Goal: Answer question/provide support: Share knowledge or assist other users

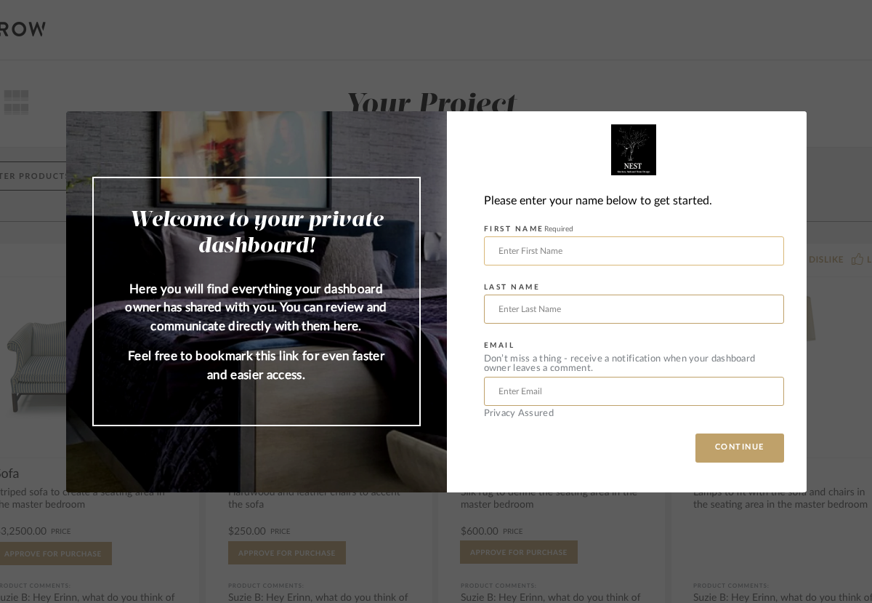
click at [572, 256] on input "text" at bounding box center [634, 250] width 300 height 29
type input "[PERSON_NAME]"
type input "Nasreddine"
type input "[PERSON_NAME][EMAIL_ADDRESS][DOMAIN_NAME]"
click at [734, 441] on button "CONTINUE" at bounding box center [740, 447] width 89 height 29
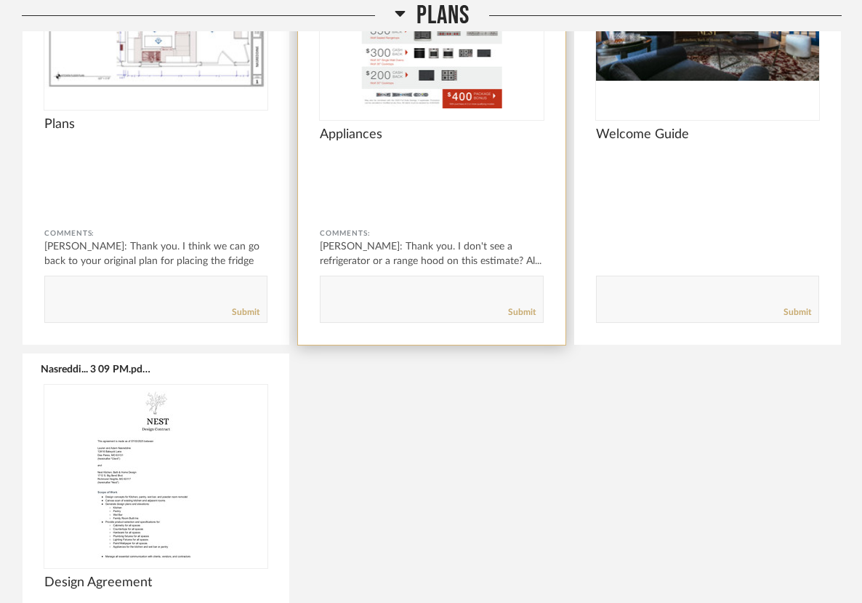
scroll to position [409, 0]
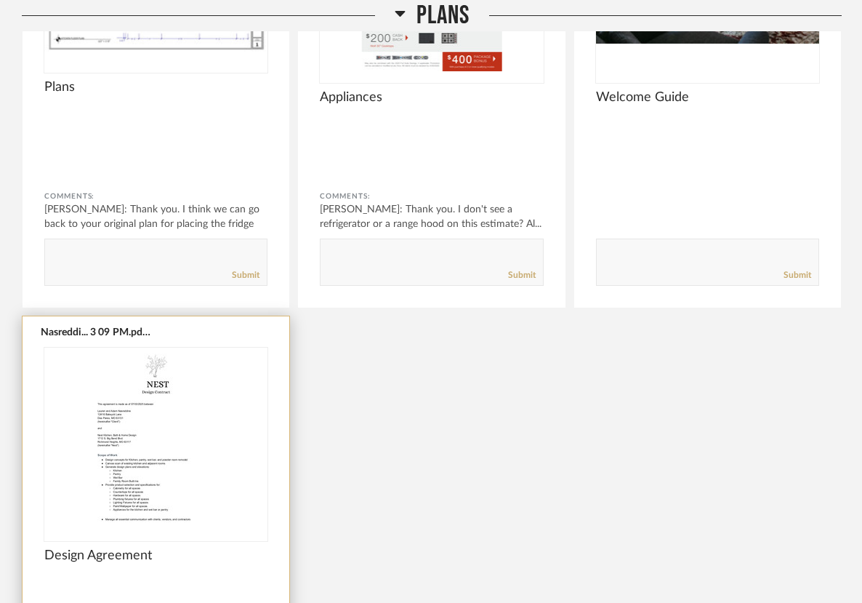
click at [0, 0] on img at bounding box center [0, 0] width 0 height 0
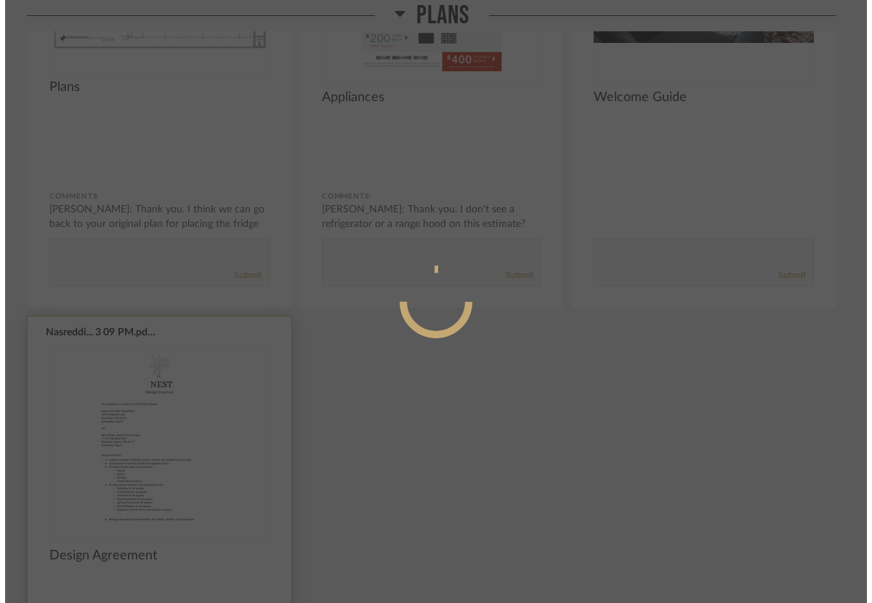
scroll to position [0, 0]
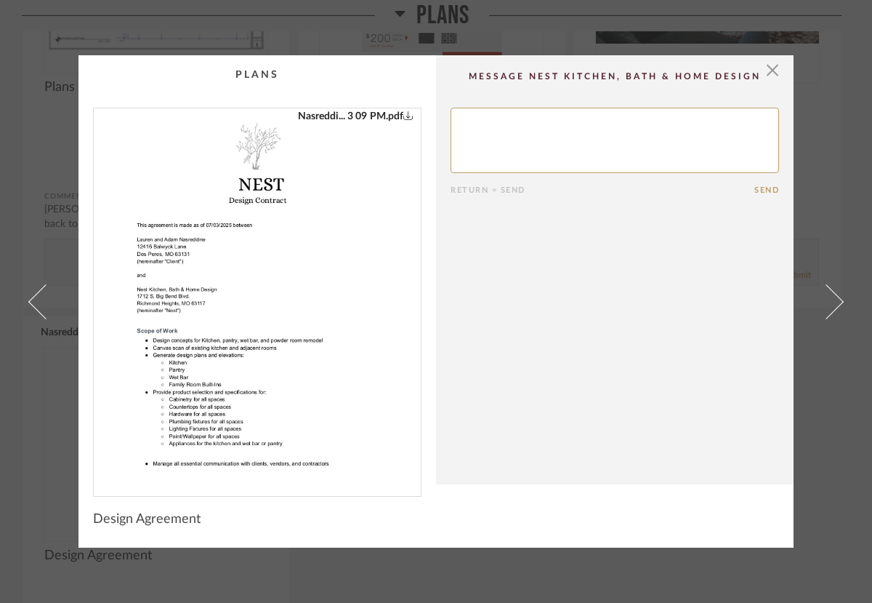
click at [238, 346] on img "0" at bounding box center [257, 296] width 266 height 376
click at [766, 76] on span "button" at bounding box center [772, 69] width 29 height 29
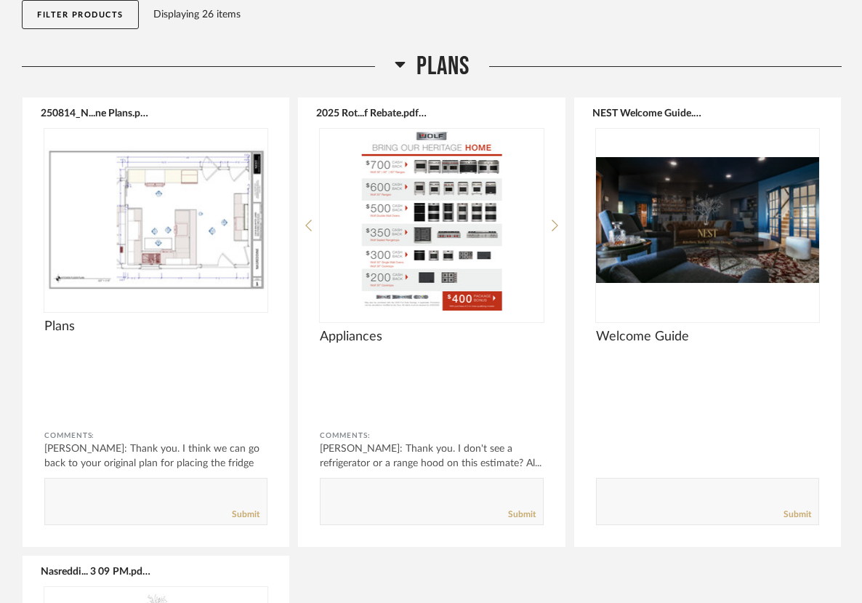
scroll to position [156, 0]
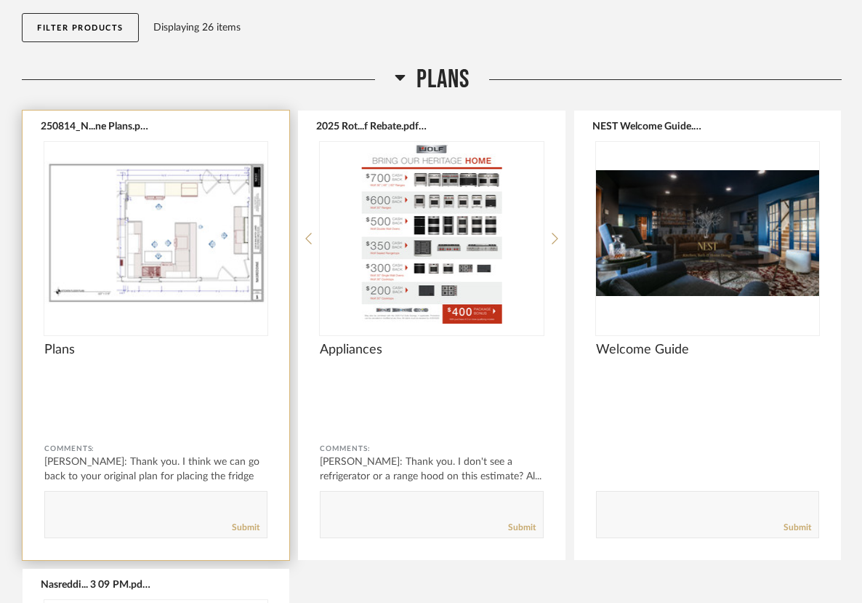
click at [214, 379] on div "250814_N...ne Plans.pdf Plans Comments: [PERSON_NAME]: Thank you. I think we ca…" at bounding box center [156, 335] width 267 height 449
click at [174, 201] on img "0" at bounding box center [155, 233] width 223 height 182
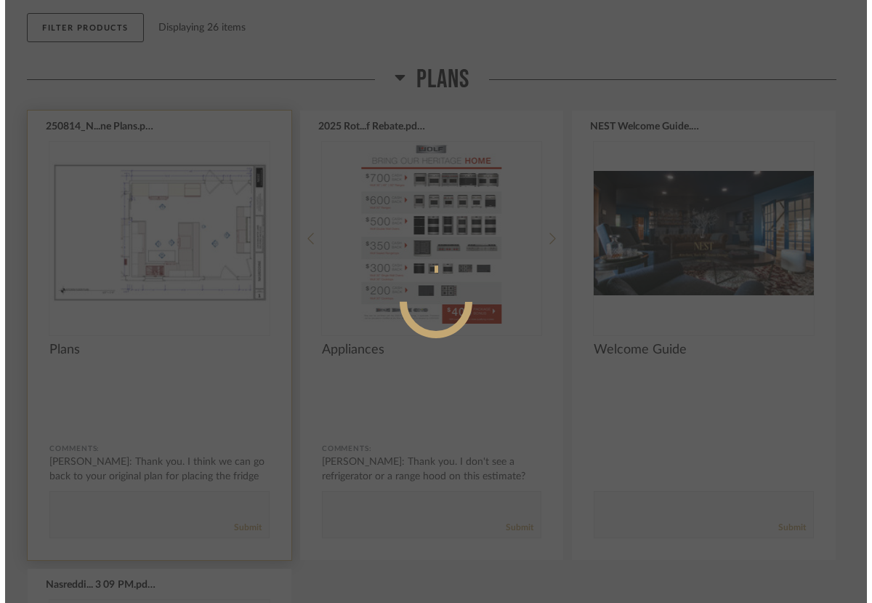
scroll to position [0, 0]
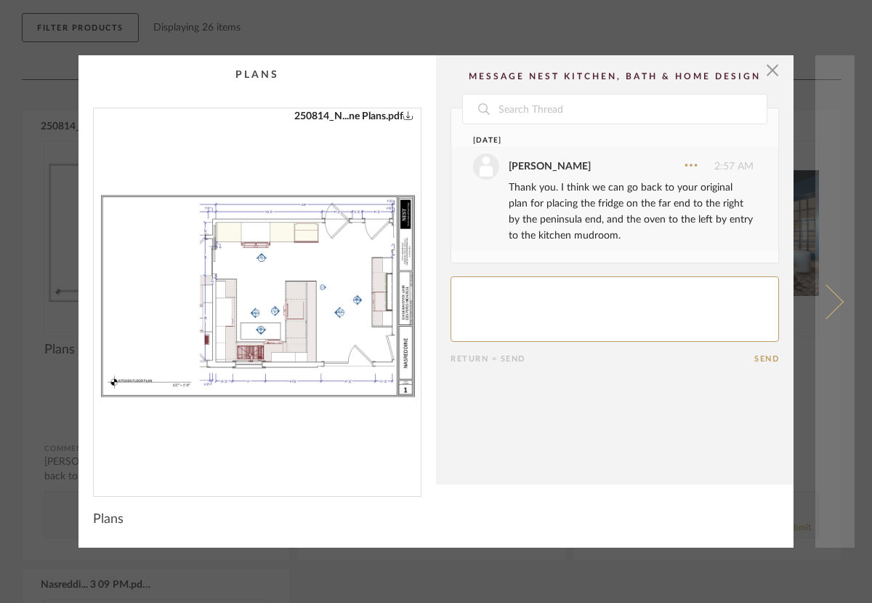
click at [826, 300] on span at bounding box center [826, 301] width 35 height 35
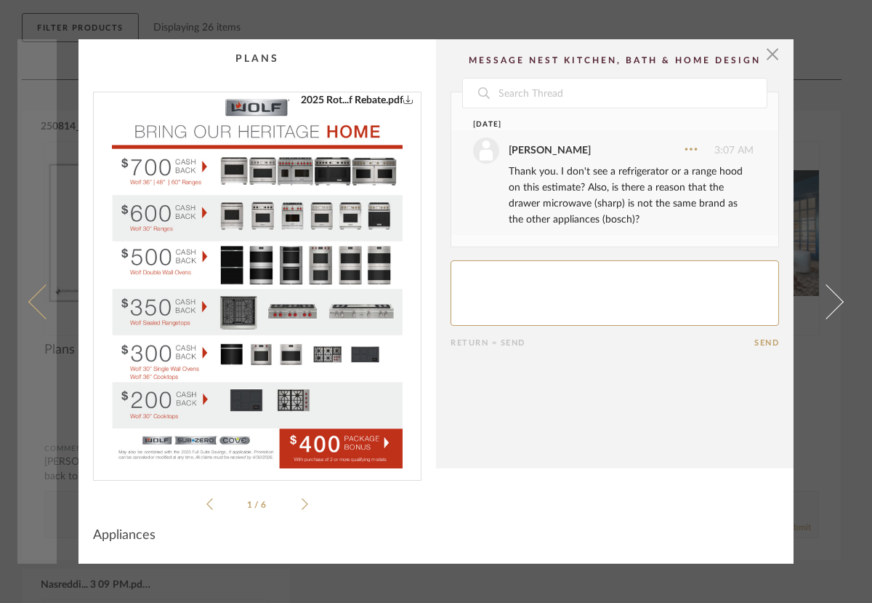
click at [23, 300] on link at bounding box center [36, 301] width 39 height 524
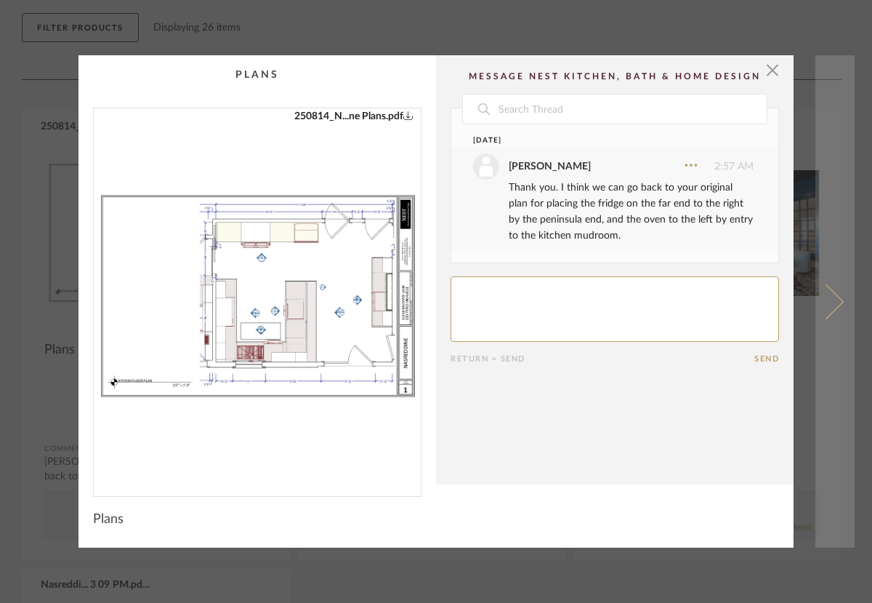
click at [830, 308] on span at bounding box center [826, 301] width 35 height 35
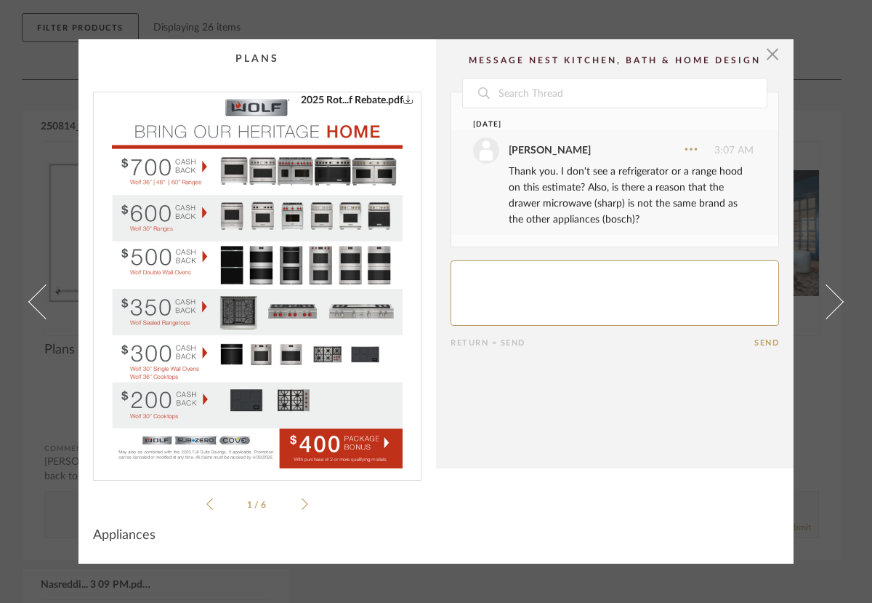
click at [302, 499] on icon at bounding box center [305, 503] width 7 height 13
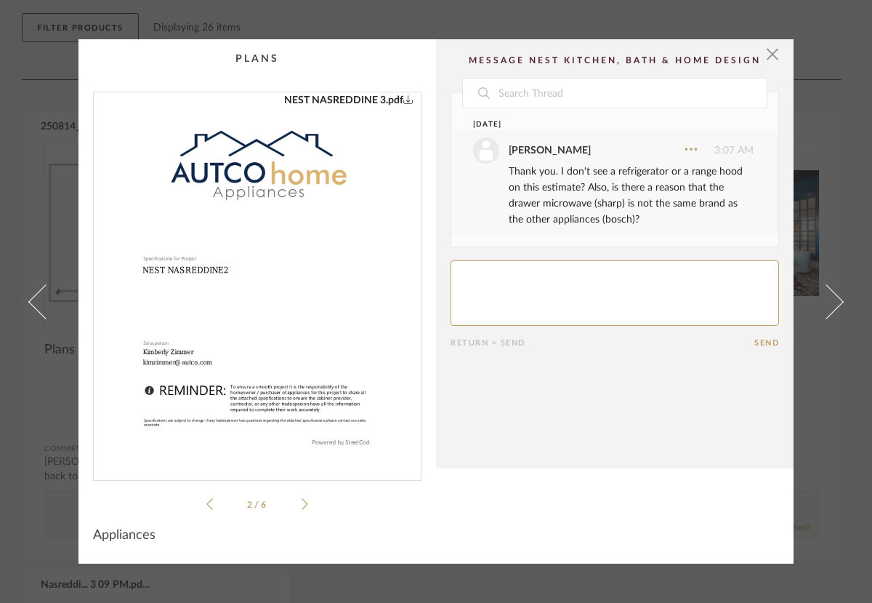
click at [302, 499] on icon at bounding box center [305, 503] width 7 height 13
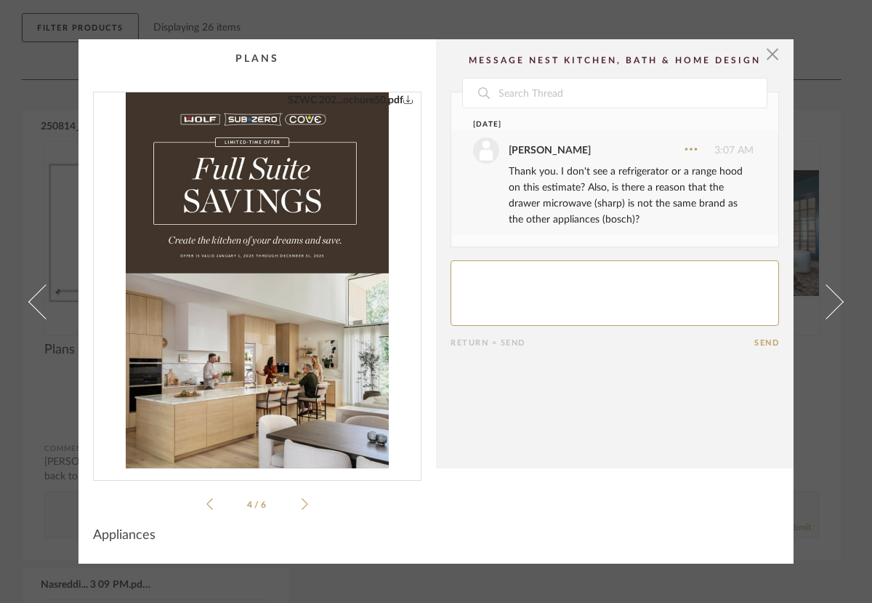
click at [302, 499] on icon at bounding box center [305, 503] width 7 height 13
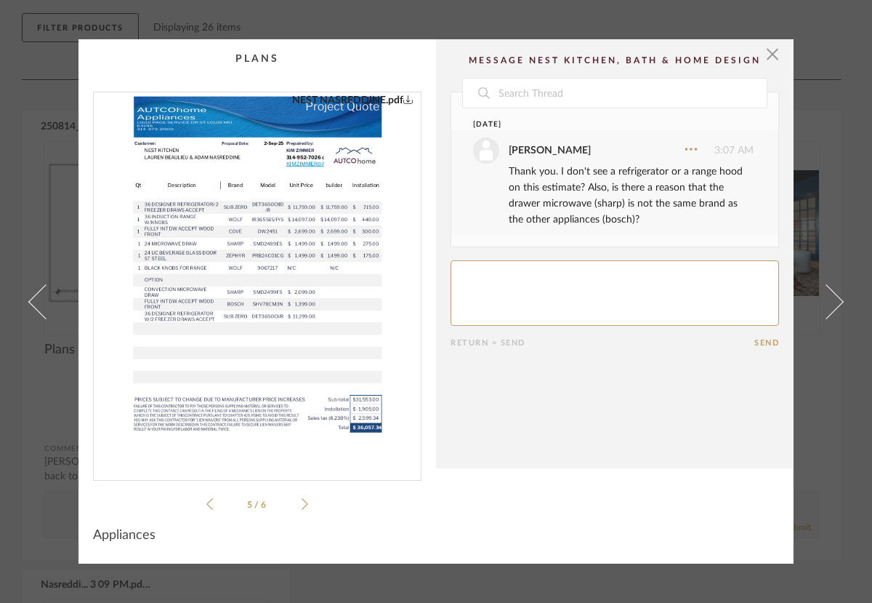
drag, startPoint x: 301, startPoint y: 499, endPoint x: 351, endPoint y: 470, distance: 58.4
click at [351, 470] on div "NEST NASREDDINE2.pdf 2025 Rot...f Rebate.pdf NEST NASREDDINE 3.pdf NEST NASREDD…" at bounding box center [257, 302] width 329 height 421
click at [302, 505] on icon at bounding box center [305, 503] width 7 height 13
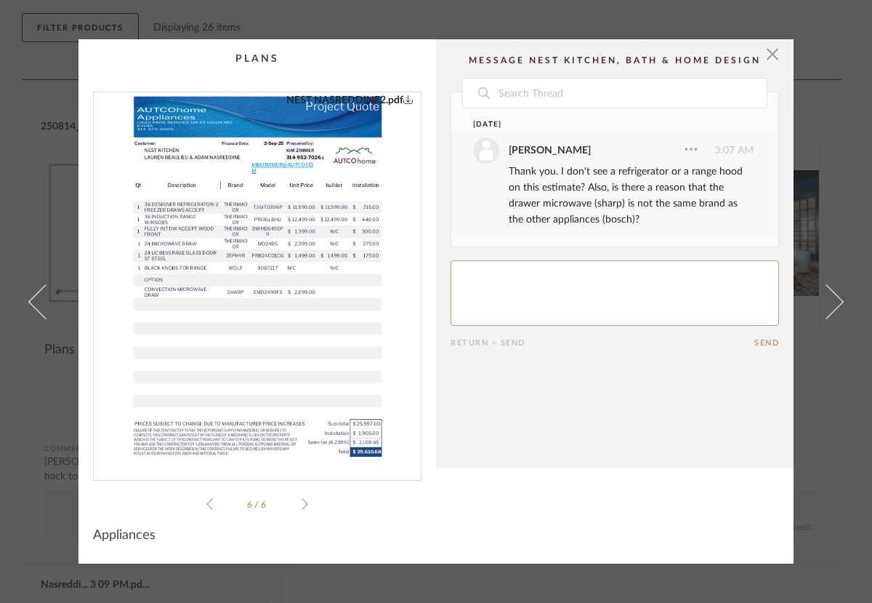
click at [201, 505] on div "NEST NASREDDINE2.pdf 2025 Rot...f Rebate.pdf NEST NASREDDINE 3.pdf NEST NASREDD…" at bounding box center [257, 302] width 329 height 421
click at [213, 505] on li "6 / 6" at bounding box center [257, 503] width 89 height 17
click at [206, 505] on icon at bounding box center [209, 503] width 7 height 13
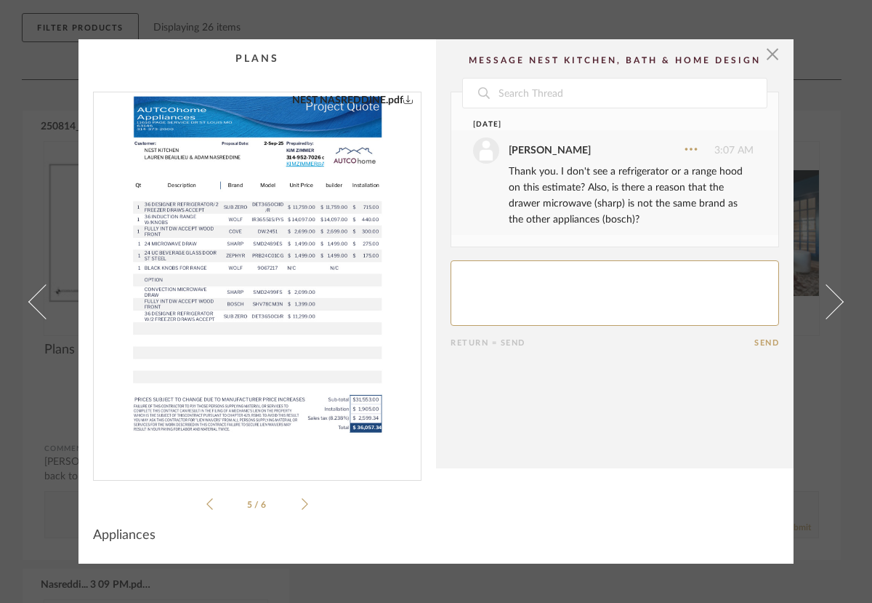
click at [302, 502] on icon at bounding box center [305, 503] width 7 height 13
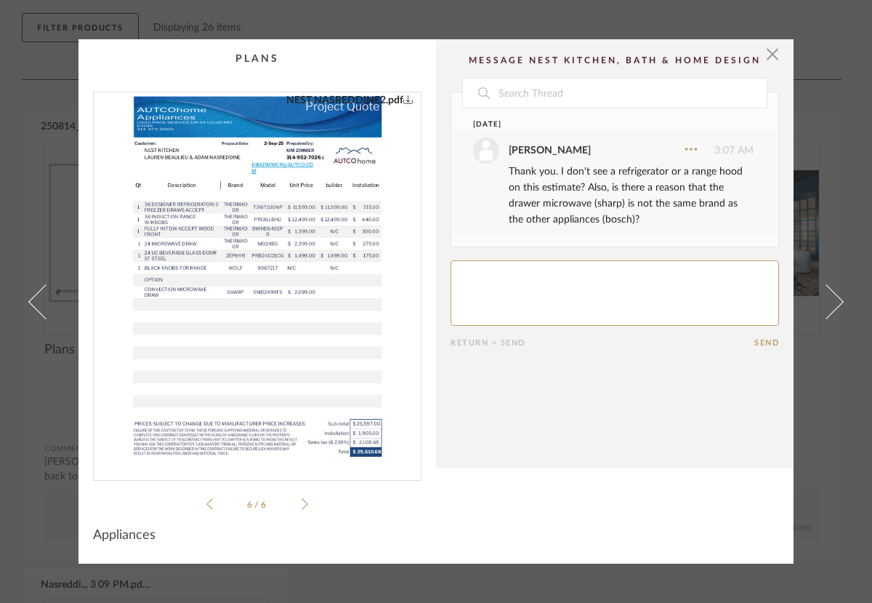
click at [302, 502] on icon at bounding box center [305, 503] width 7 height 13
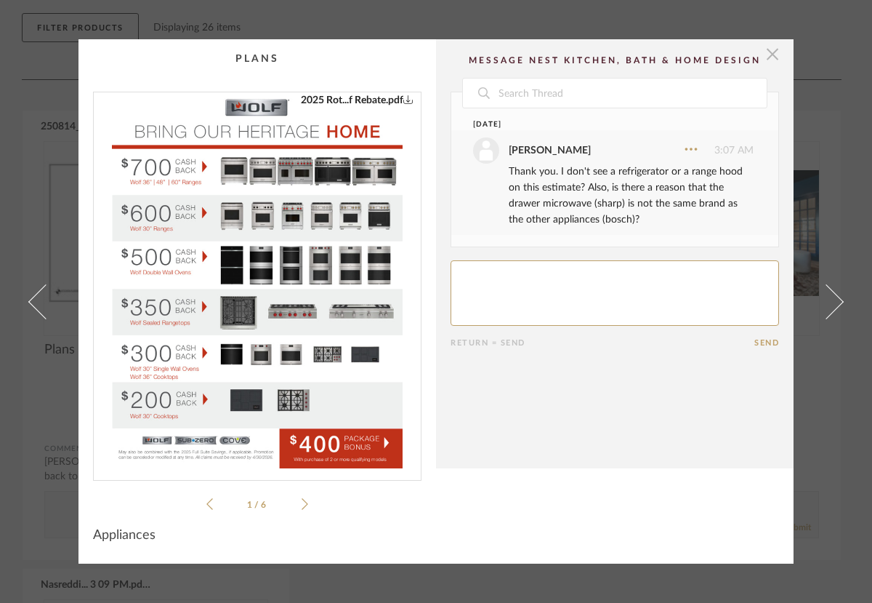
click at [767, 52] on span "button" at bounding box center [772, 53] width 29 height 29
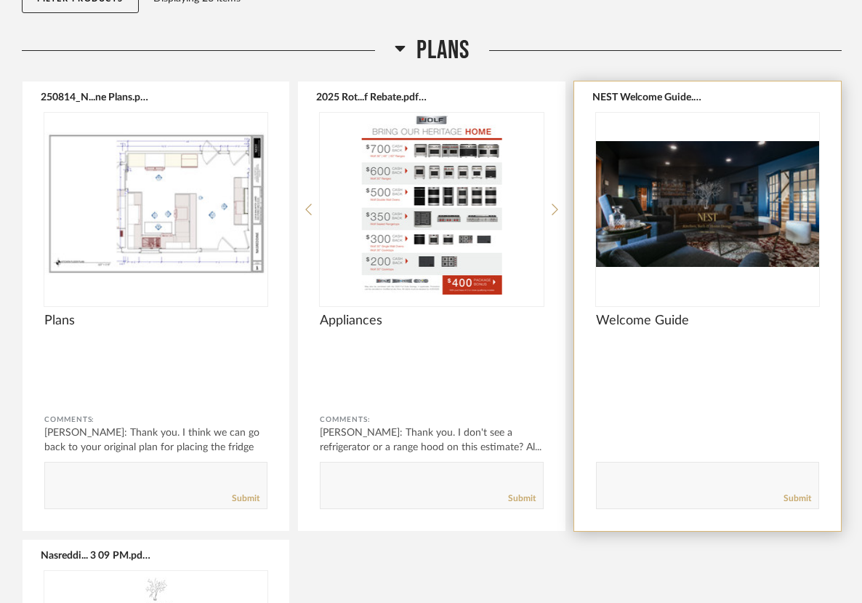
scroll to position [187, 0]
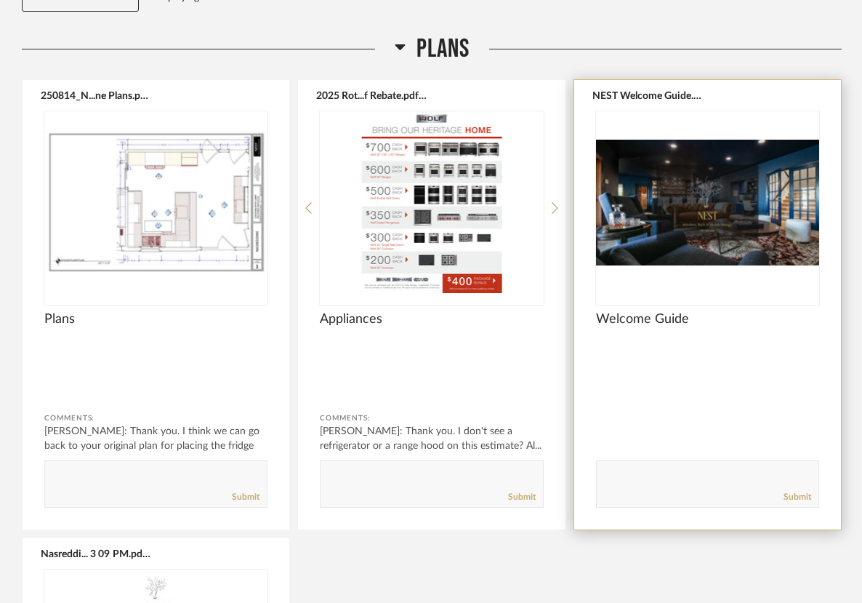
click at [722, 228] on img "0" at bounding box center [707, 202] width 223 height 182
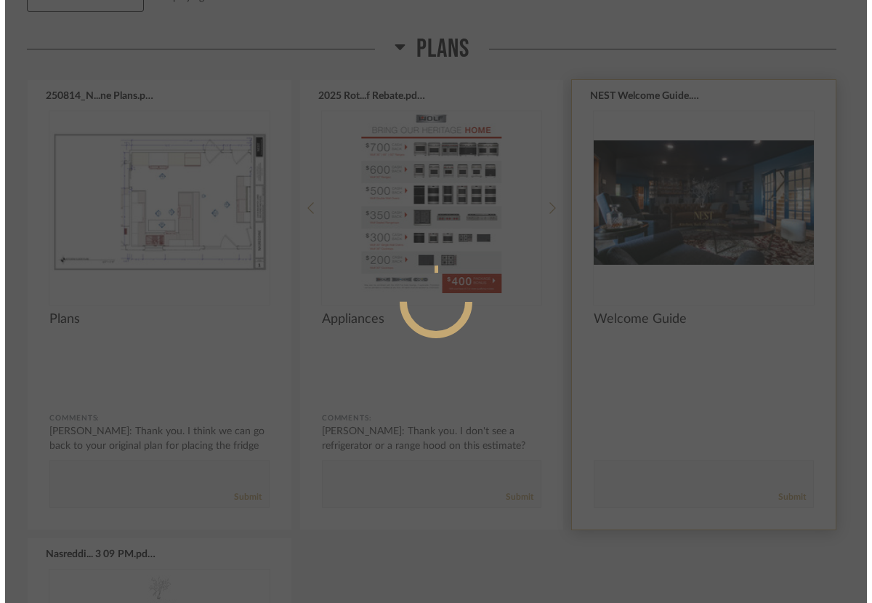
scroll to position [0, 0]
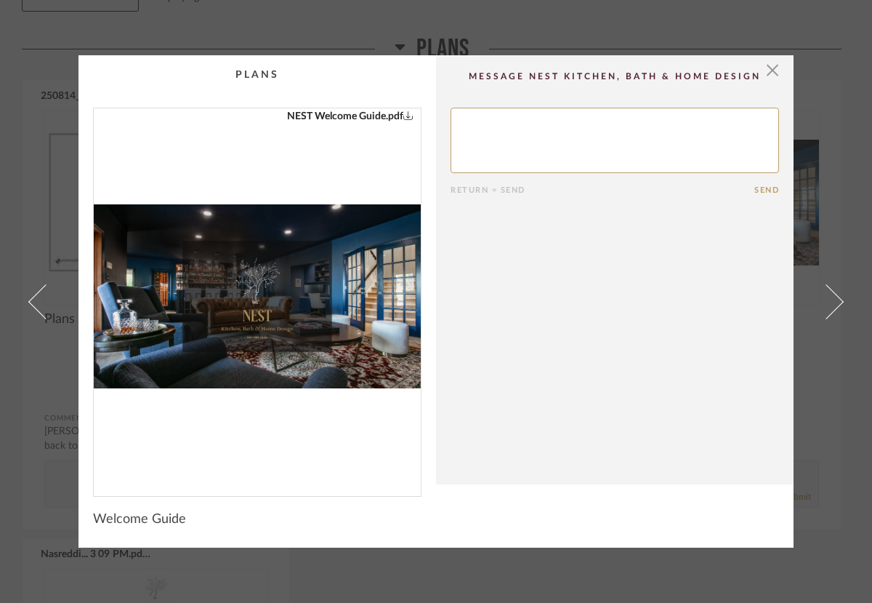
click at [291, 329] on img "0" at bounding box center [257, 296] width 327 height 376
click at [768, 68] on span "button" at bounding box center [772, 69] width 29 height 29
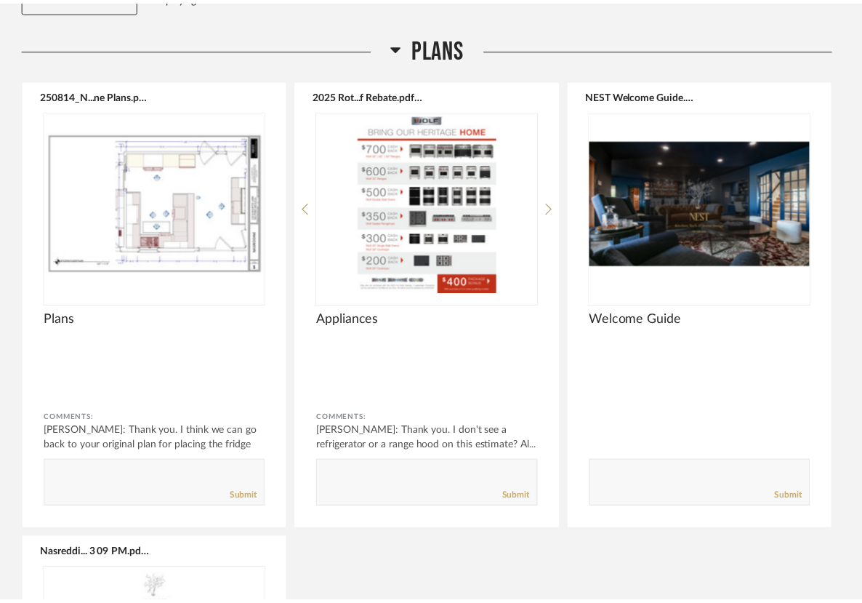
scroll to position [187, 0]
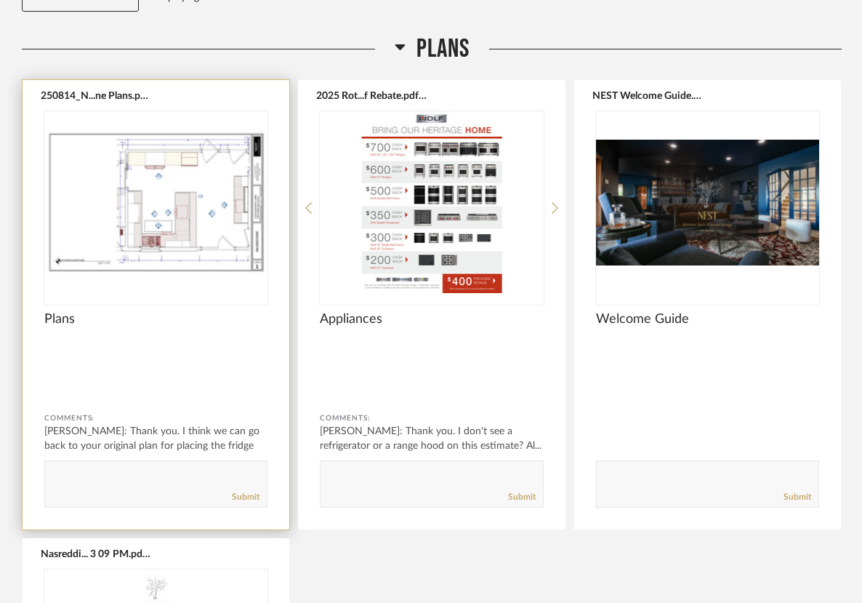
click at [158, 234] on img "0" at bounding box center [155, 202] width 223 height 182
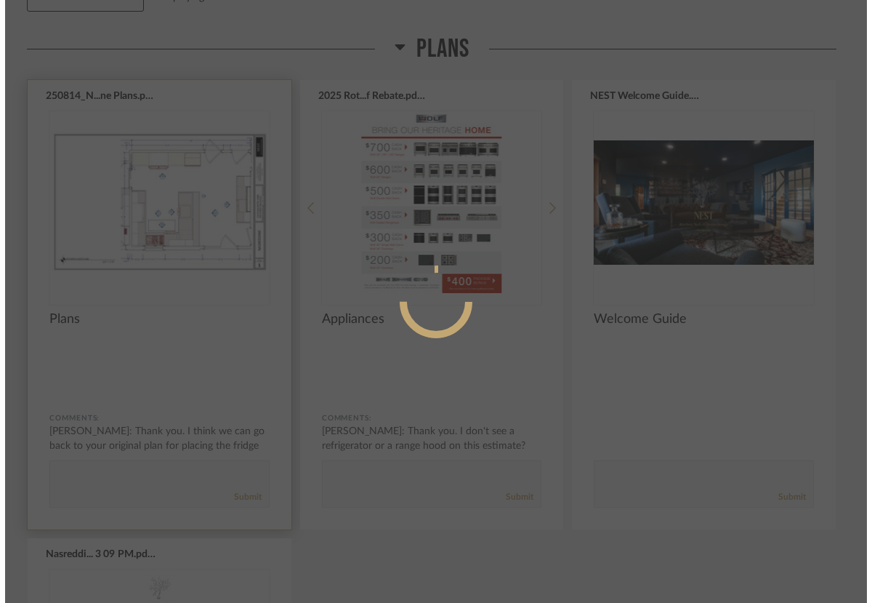
scroll to position [0, 0]
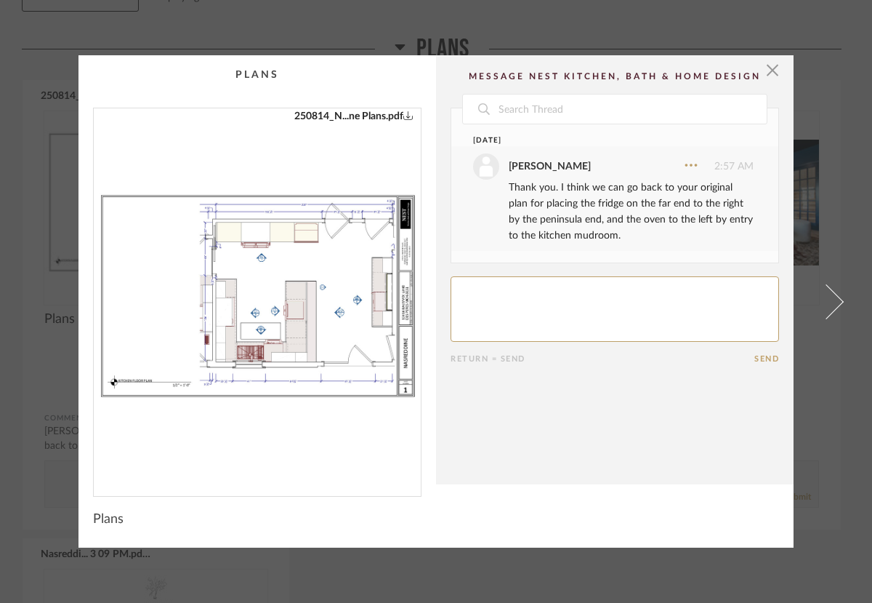
click at [284, 313] on img "0" at bounding box center [257, 296] width 327 height 376
click at [769, 73] on span "button" at bounding box center [772, 69] width 29 height 29
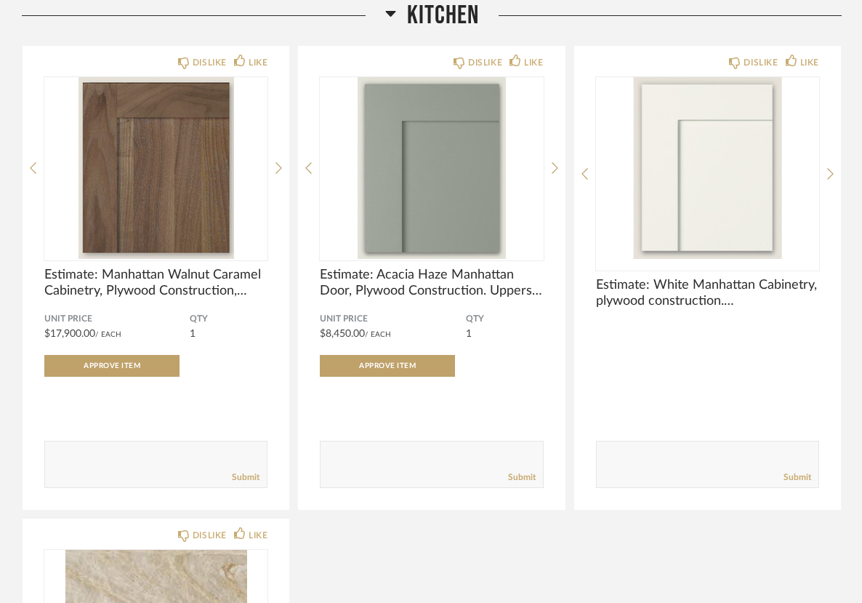
scroll to position [1186, 0]
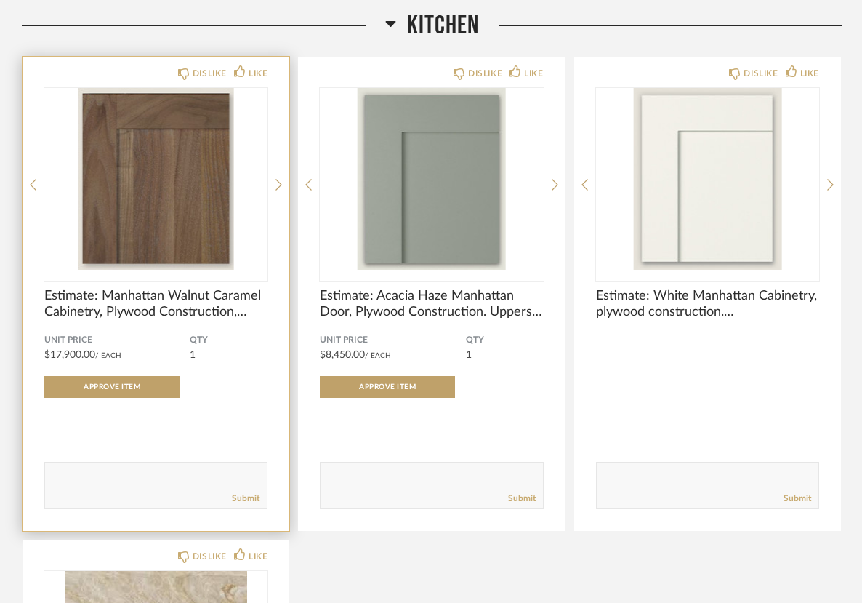
click at [224, 199] on img "0" at bounding box center [155, 179] width 223 height 182
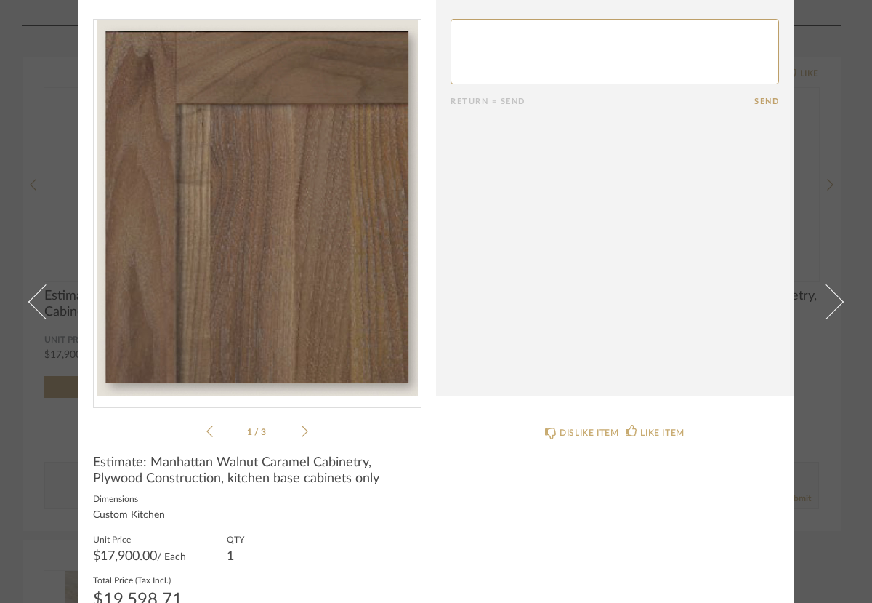
scroll to position [95, 0]
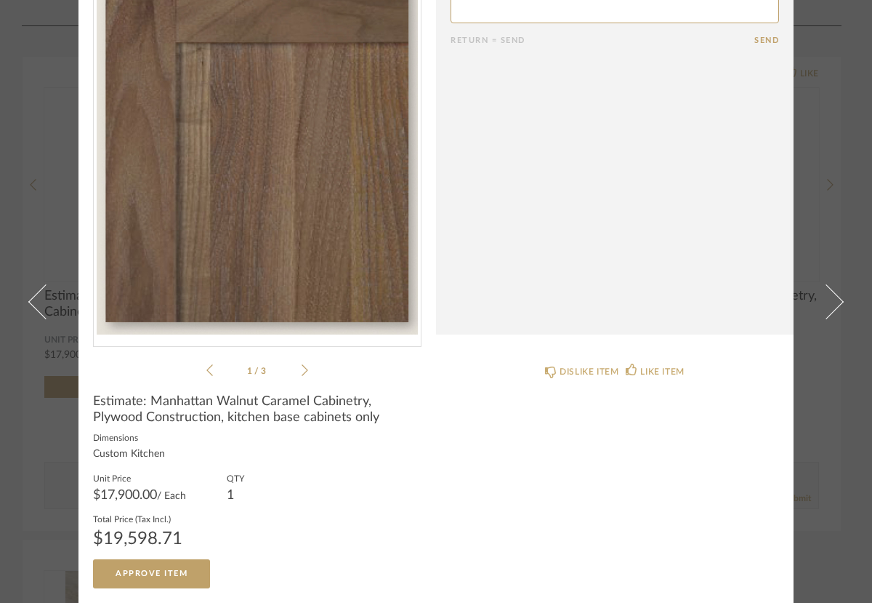
click at [302, 373] on icon at bounding box center [305, 370] width 7 height 13
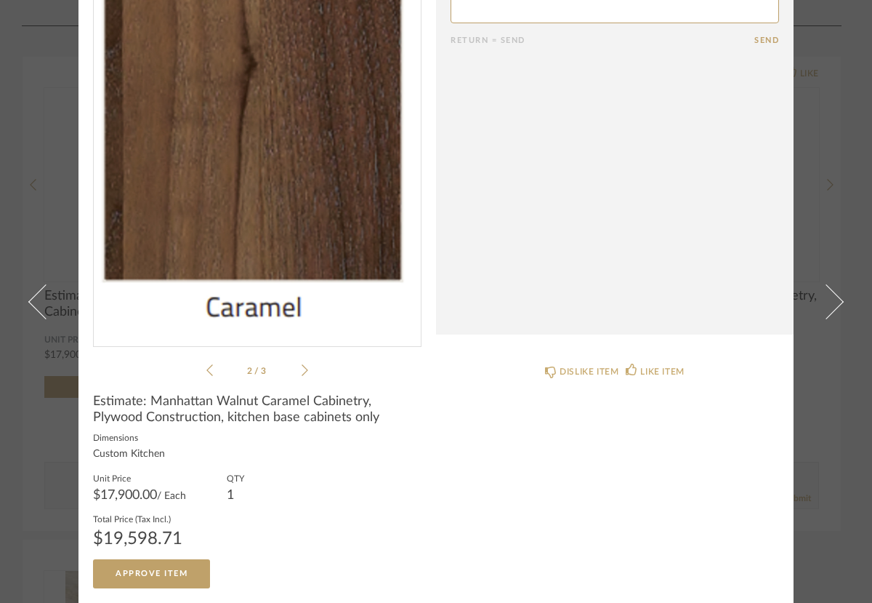
click at [302, 373] on icon at bounding box center [305, 370] width 7 height 13
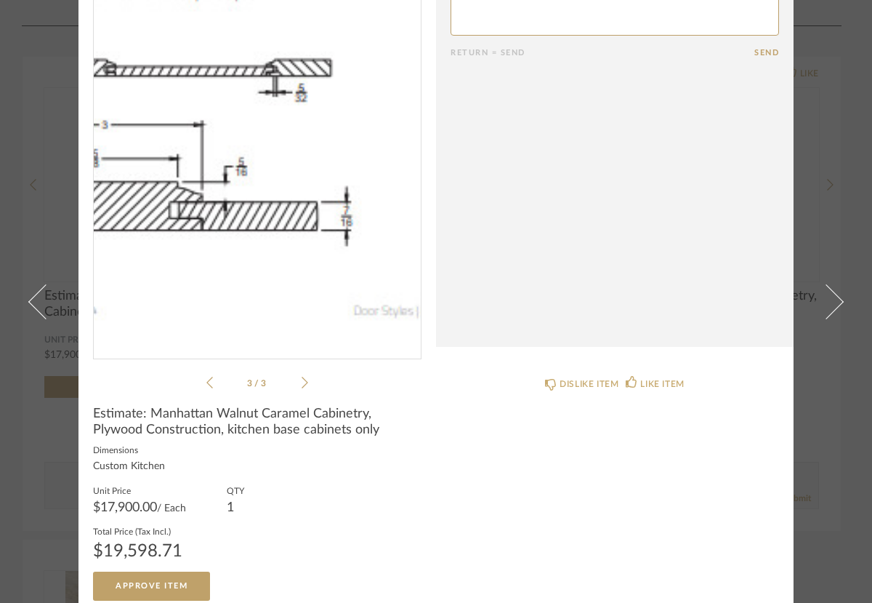
scroll to position [87, 0]
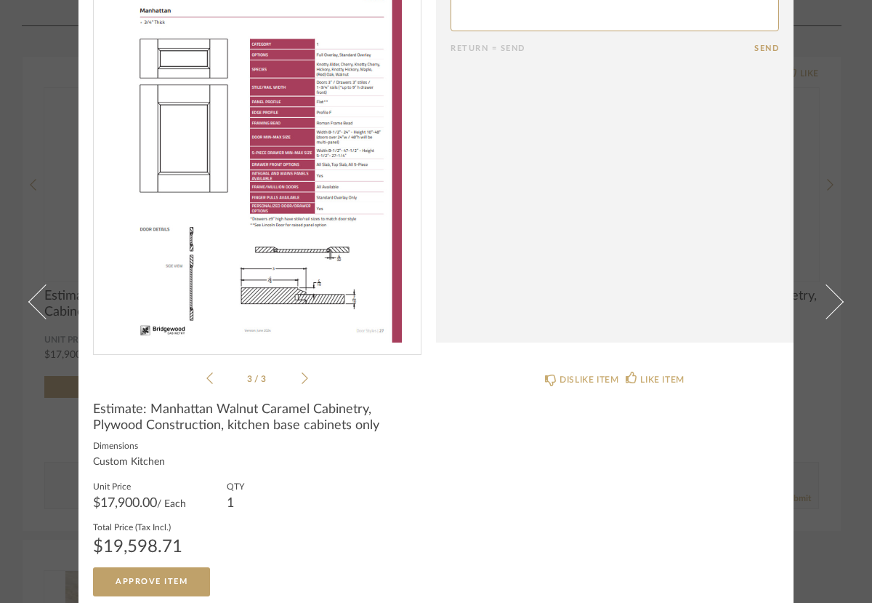
click at [302, 381] on icon at bounding box center [305, 378] width 7 height 12
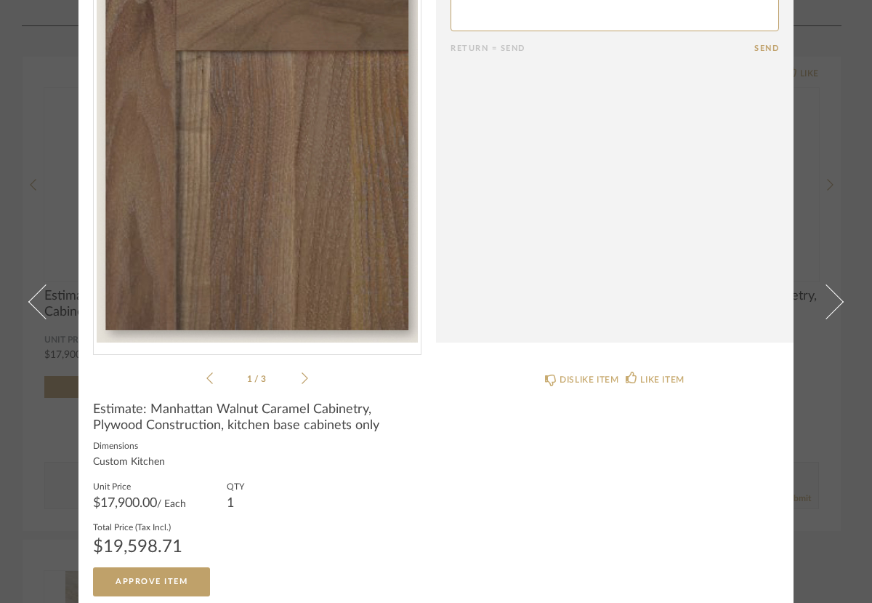
click at [302, 381] on icon at bounding box center [305, 378] width 7 height 12
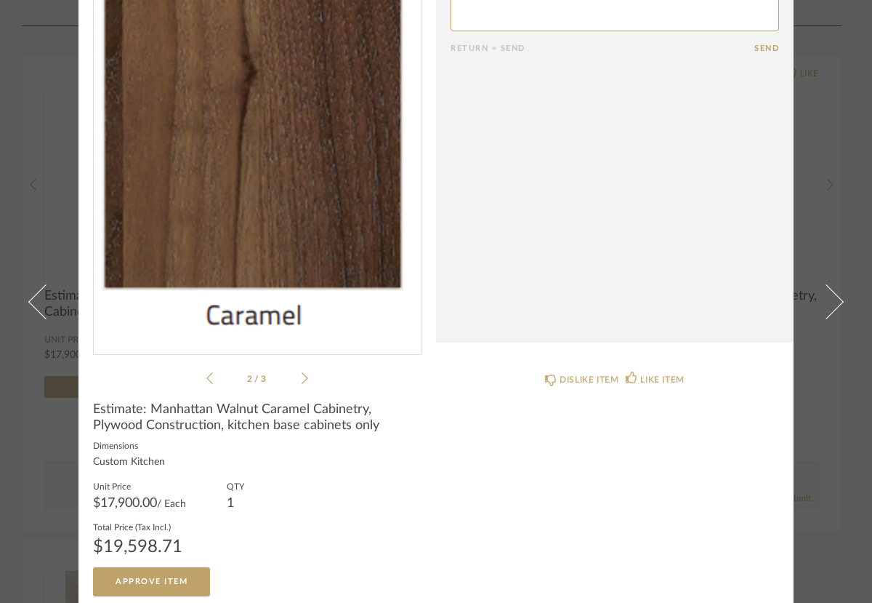
click at [302, 381] on icon at bounding box center [305, 378] width 7 height 12
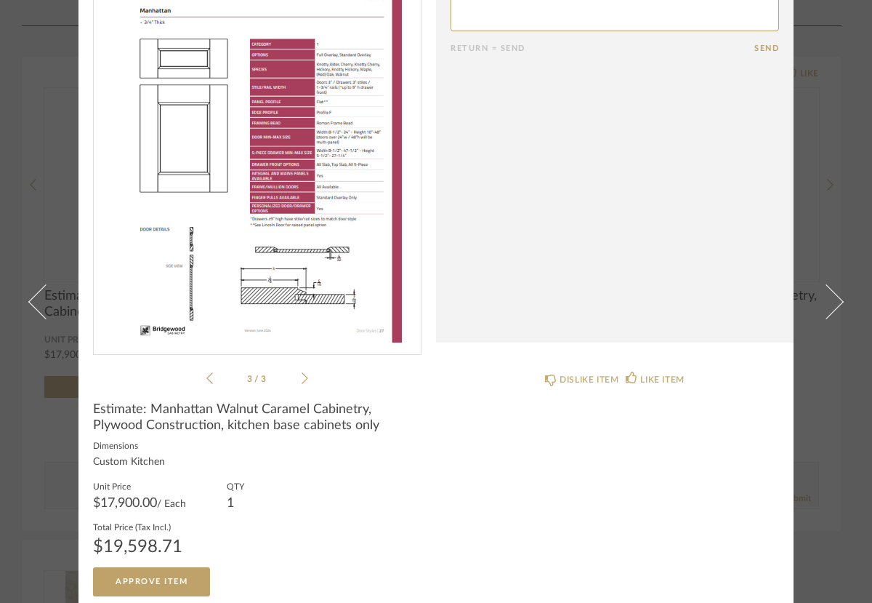
click at [302, 381] on icon at bounding box center [305, 378] width 7 height 12
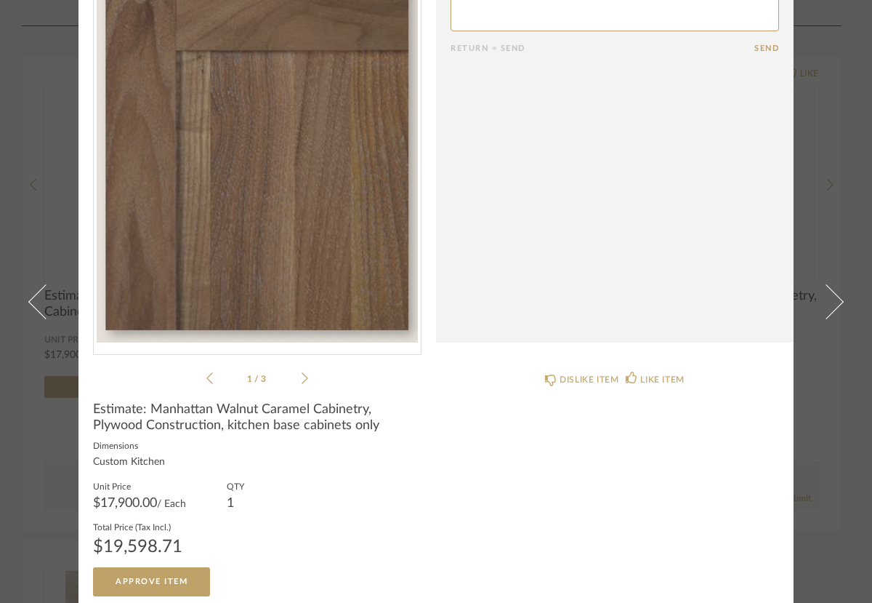
click at [302, 381] on icon at bounding box center [305, 378] width 7 height 12
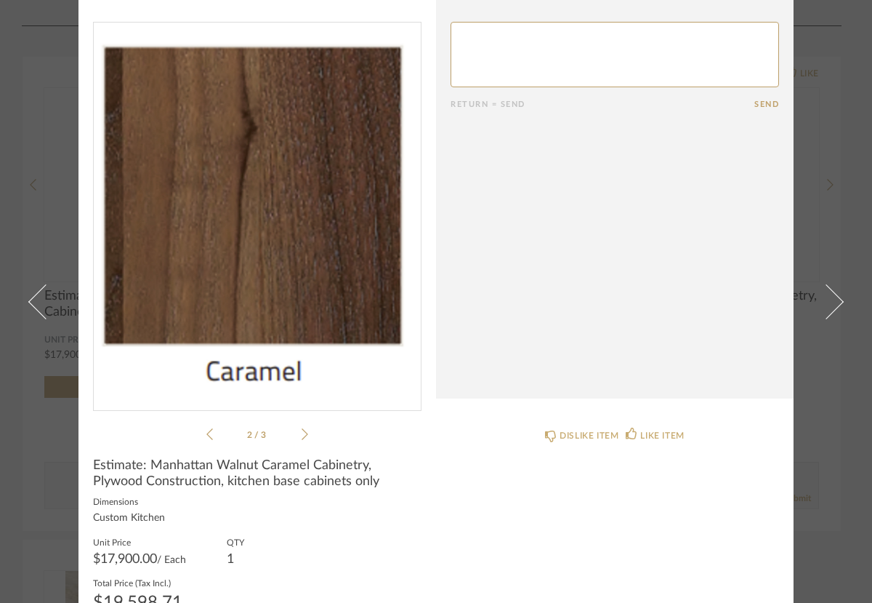
scroll to position [0, 0]
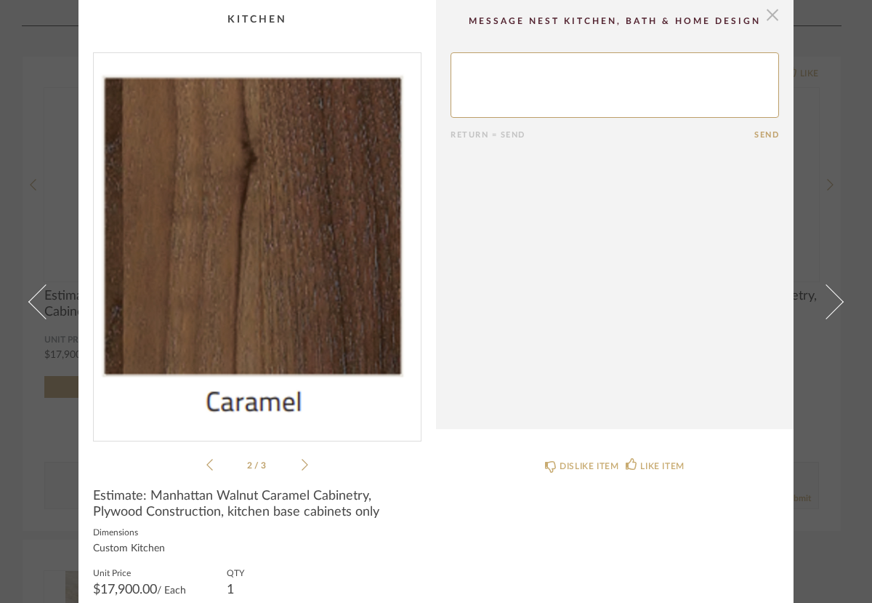
click at [769, 16] on span "button" at bounding box center [772, 14] width 29 height 29
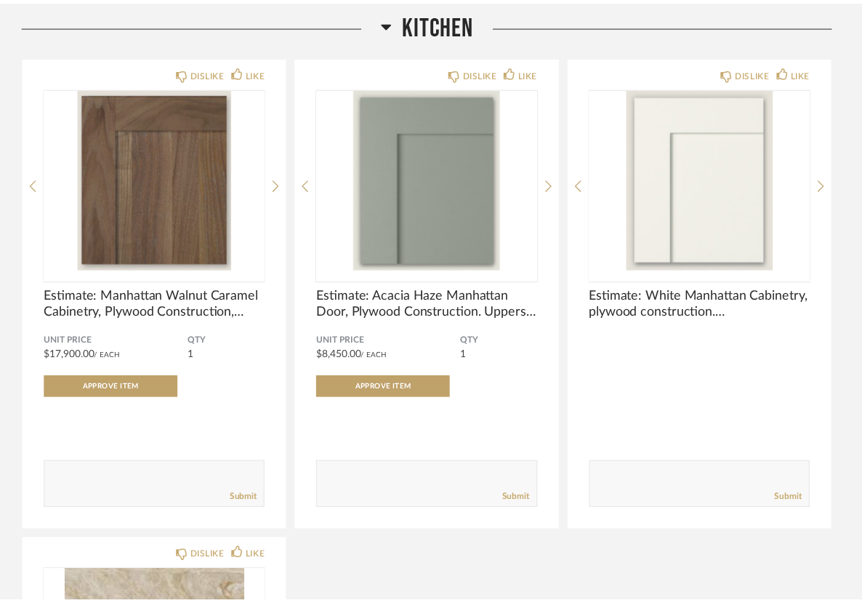
scroll to position [1186, 0]
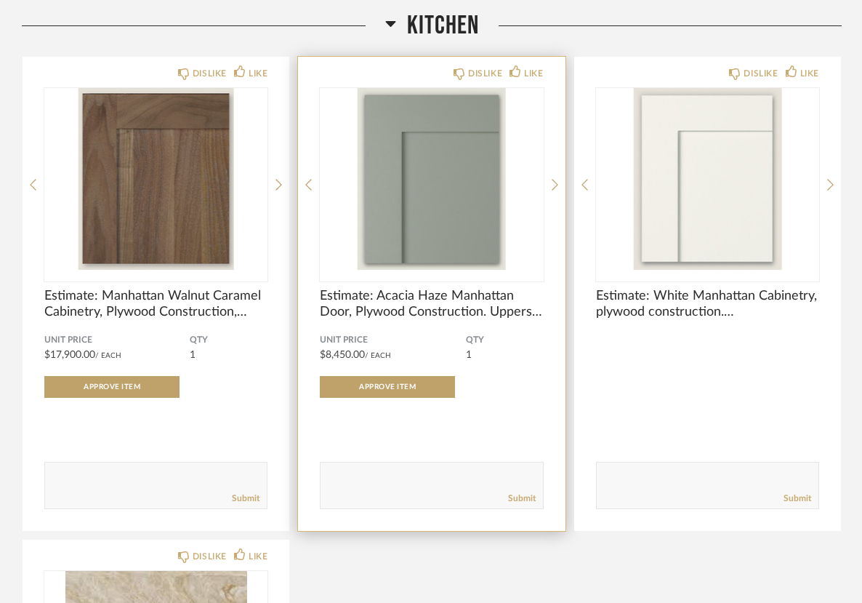
click at [456, 199] on img "0" at bounding box center [431, 179] width 223 height 182
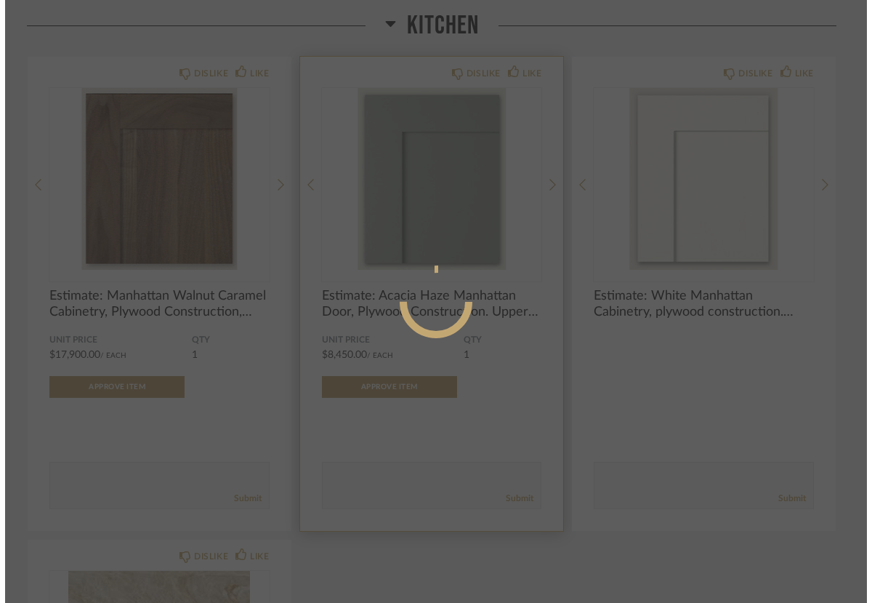
scroll to position [0, 0]
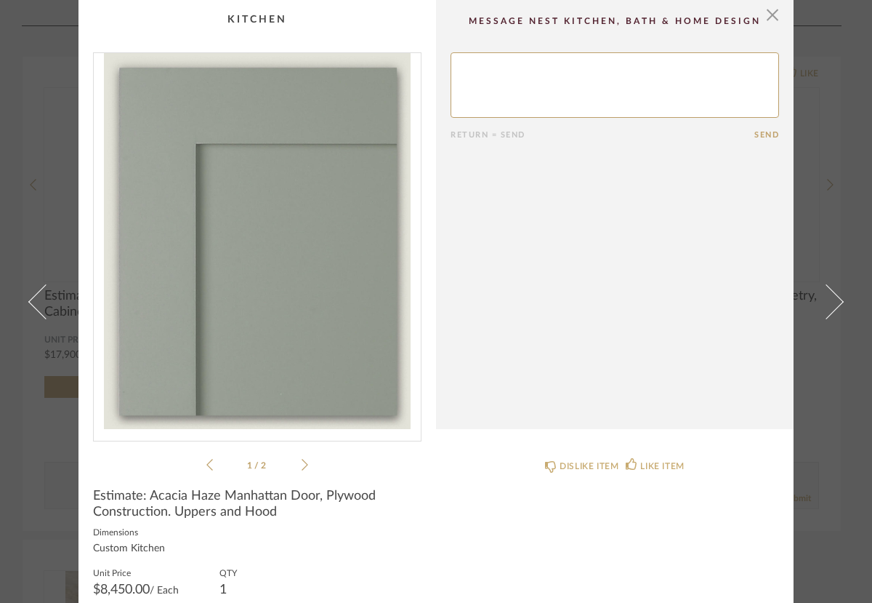
click at [302, 467] on icon at bounding box center [305, 464] width 7 height 13
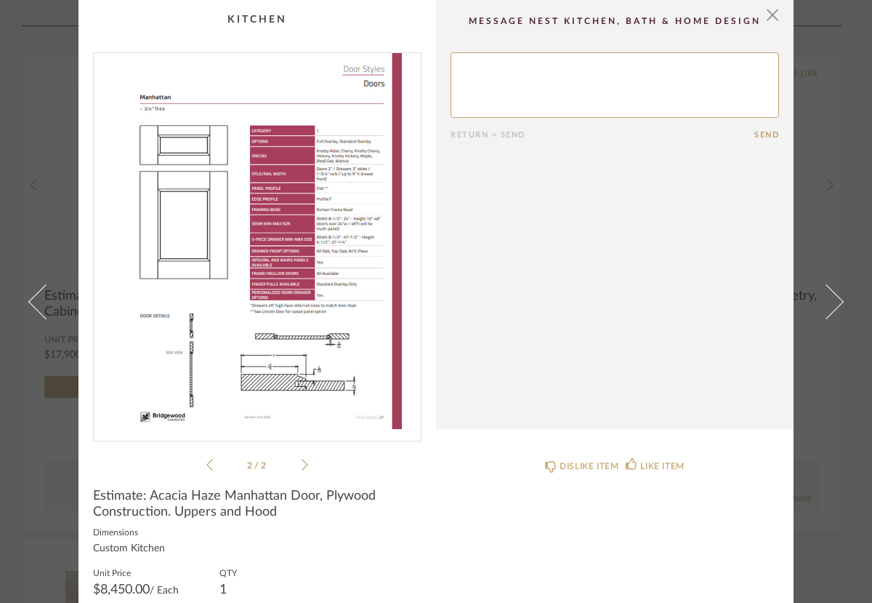
click at [302, 467] on icon at bounding box center [305, 464] width 7 height 13
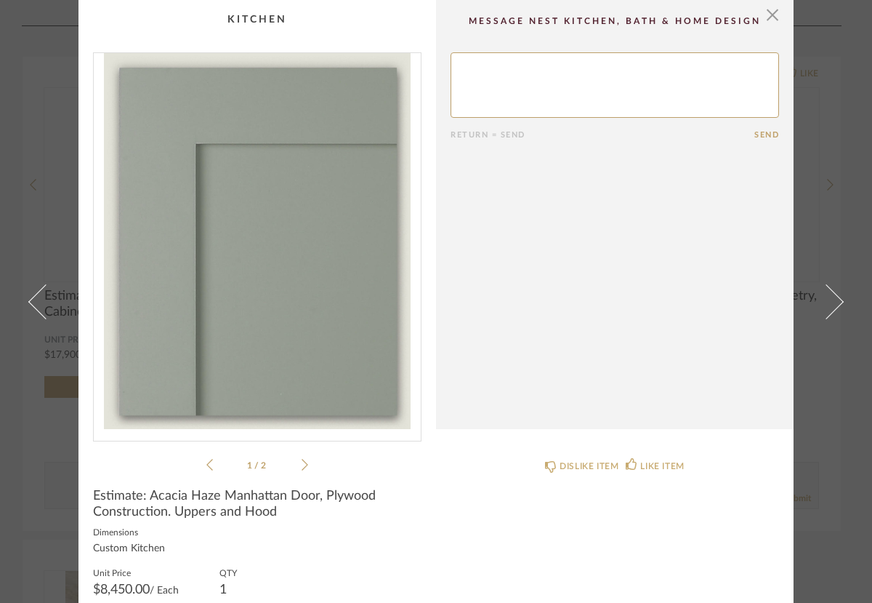
click at [302, 467] on icon at bounding box center [305, 464] width 7 height 13
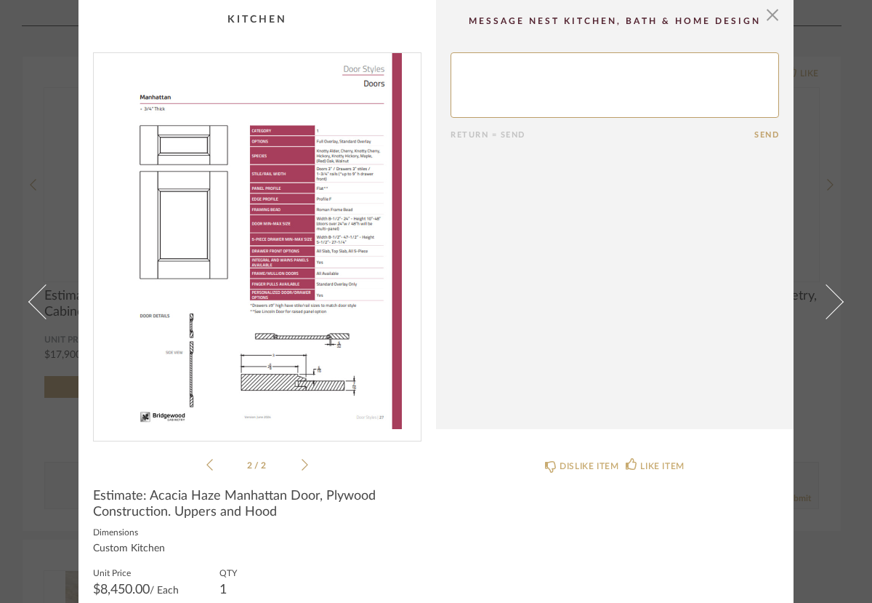
click at [302, 467] on icon at bounding box center [305, 464] width 7 height 13
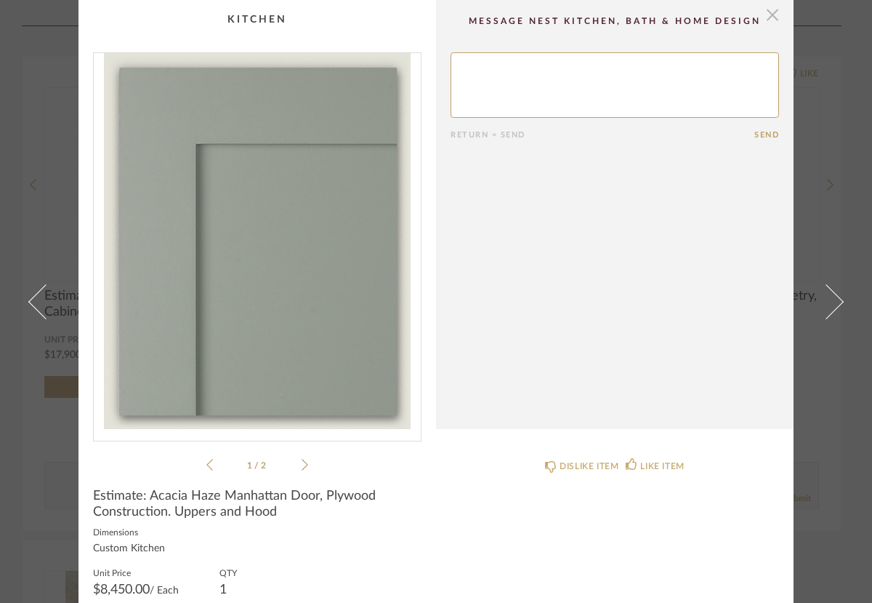
click at [770, 16] on span "button" at bounding box center [772, 14] width 29 height 29
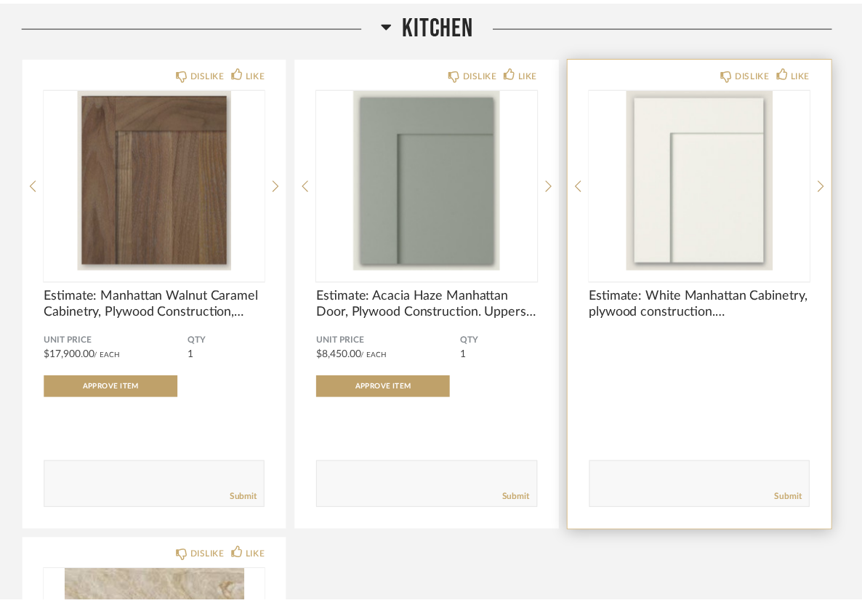
scroll to position [1186, 0]
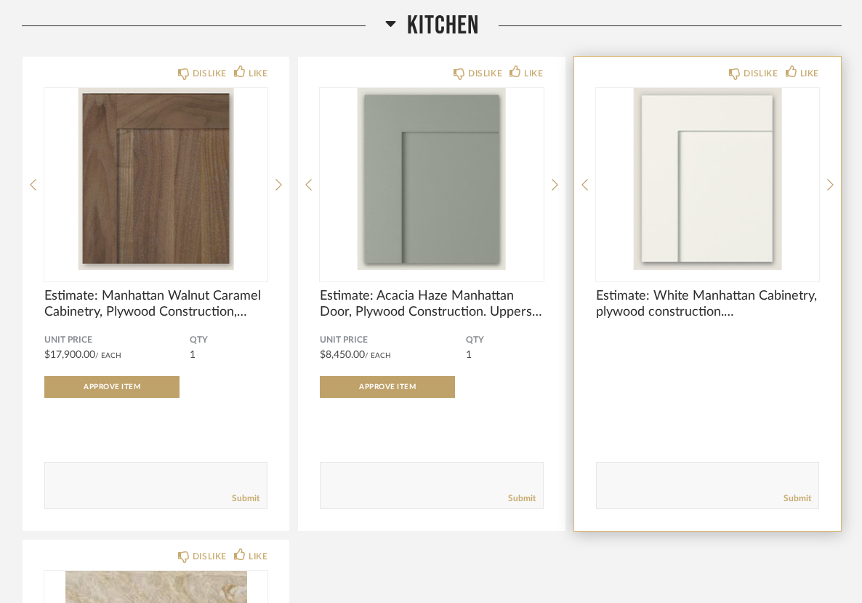
click at [706, 225] on img "0" at bounding box center [707, 179] width 223 height 182
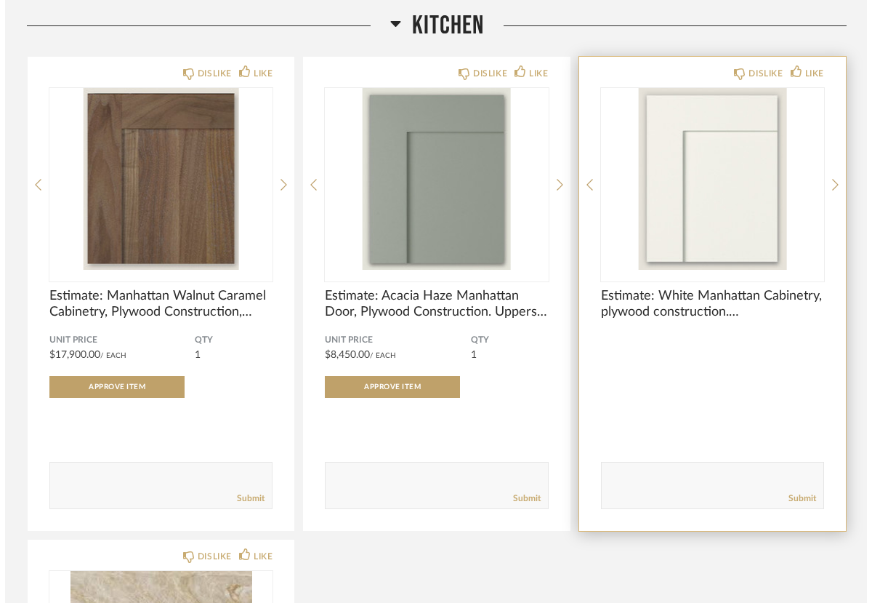
scroll to position [0, 0]
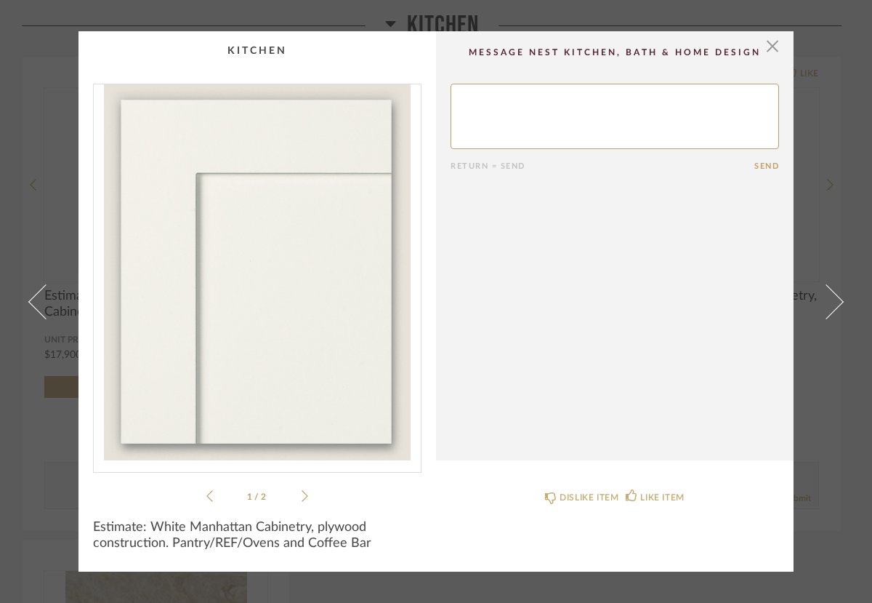
click at [302, 493] on icon at bounding box center [305, 495] width 7 height 13
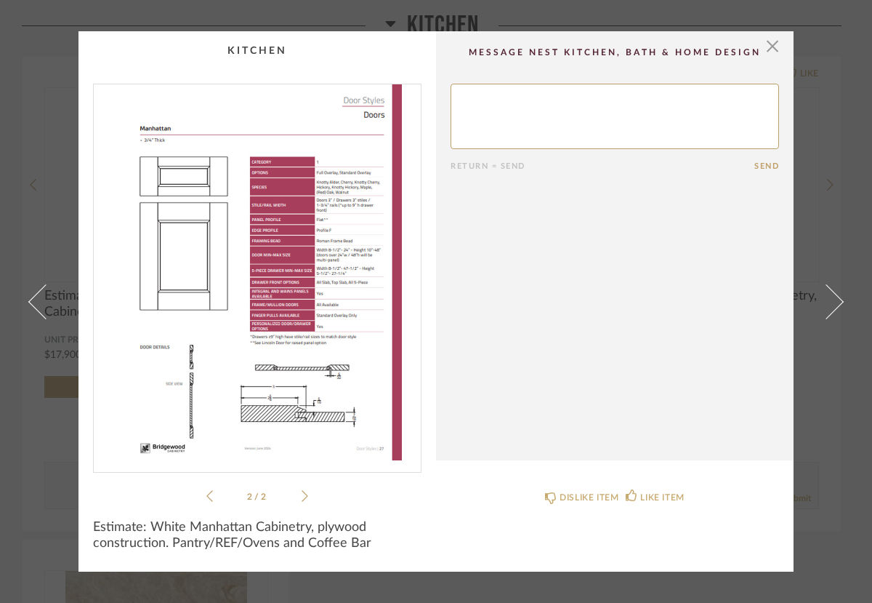
click at [302, 493] on icon at bounding box center [305, 495] width 7 height 13
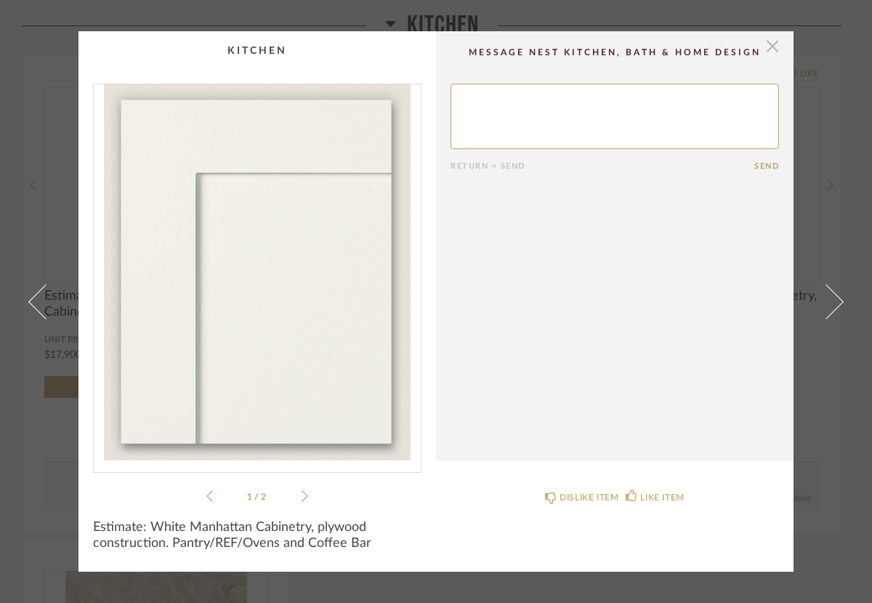
click at [766, 52] on span "button" at bounding box center [772, 45] width 29 height 29
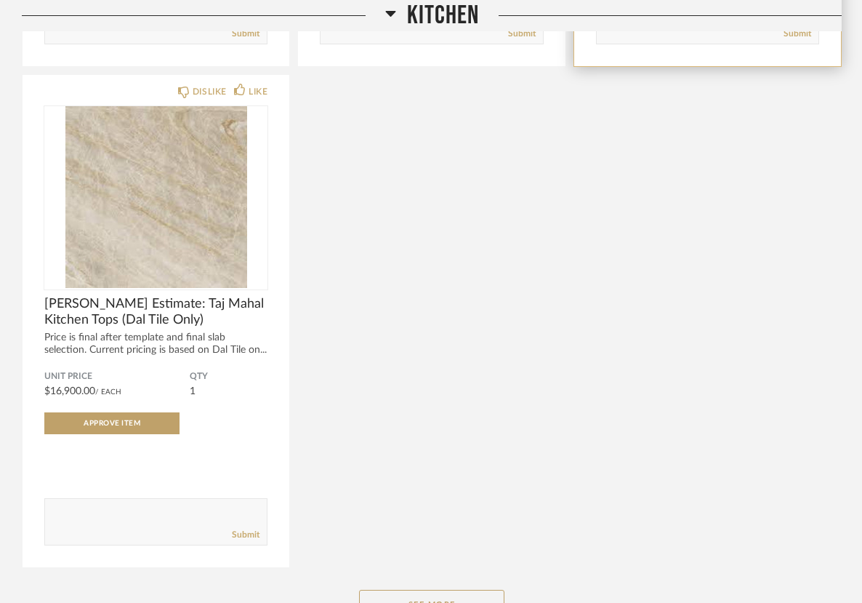
scroll to position [1640, 0]
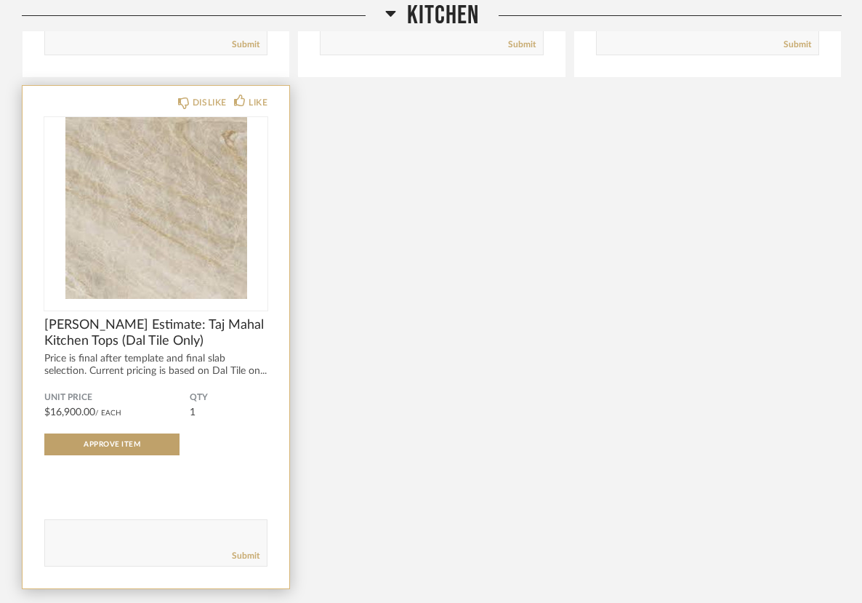
click at [181, 271] on img "0" at bounding box center [155, 208] width 223 height 182
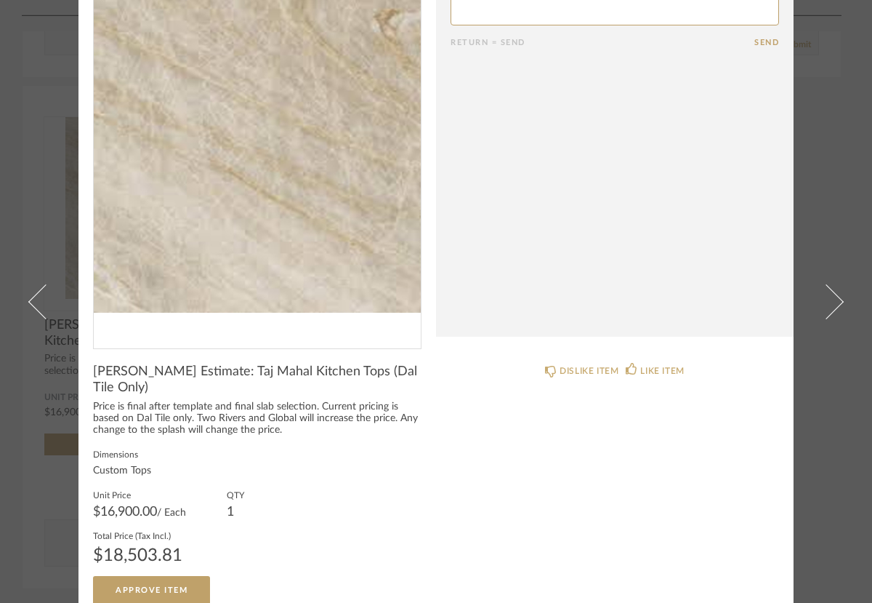
scroll to position [0, 0]
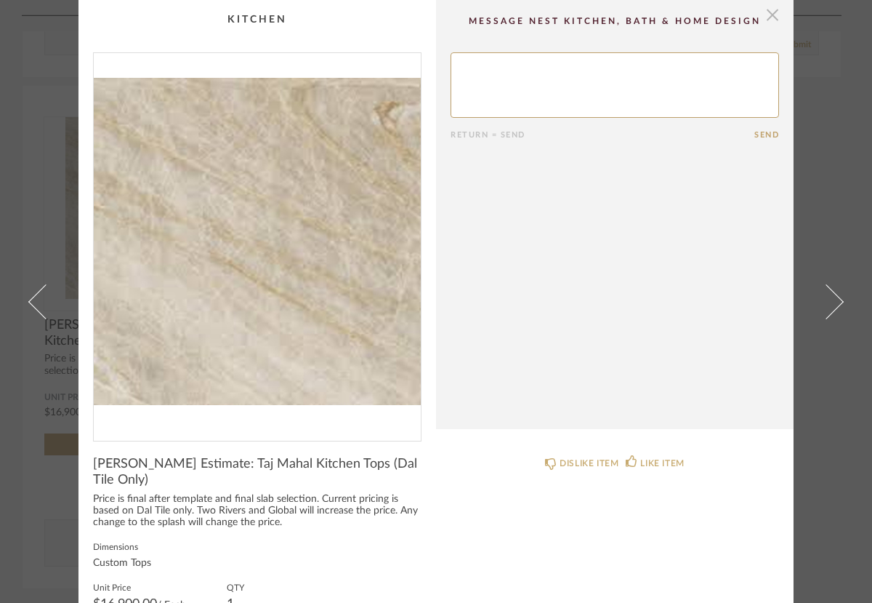
click at [772, 20] on span "button" at bounding box center [772, 14] width 29 height 29
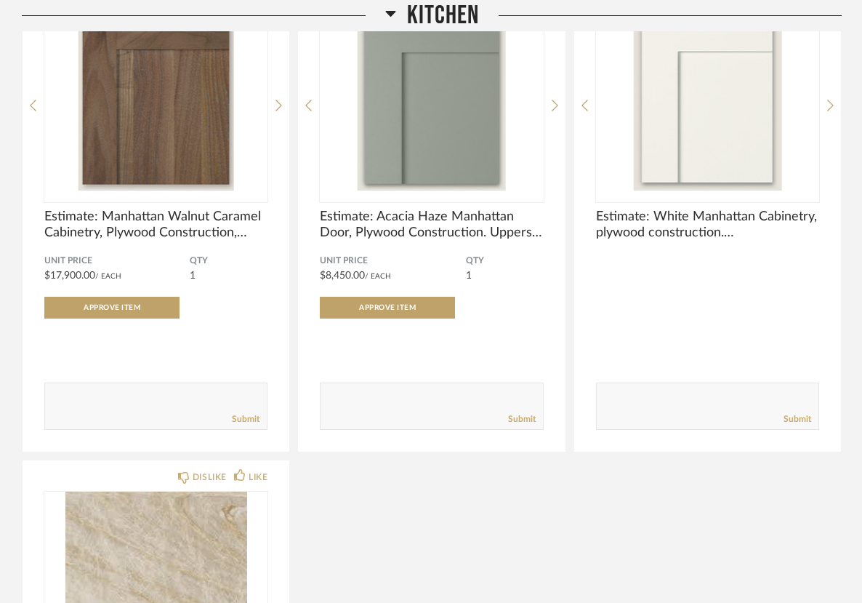
scroll to position [1217, 0]
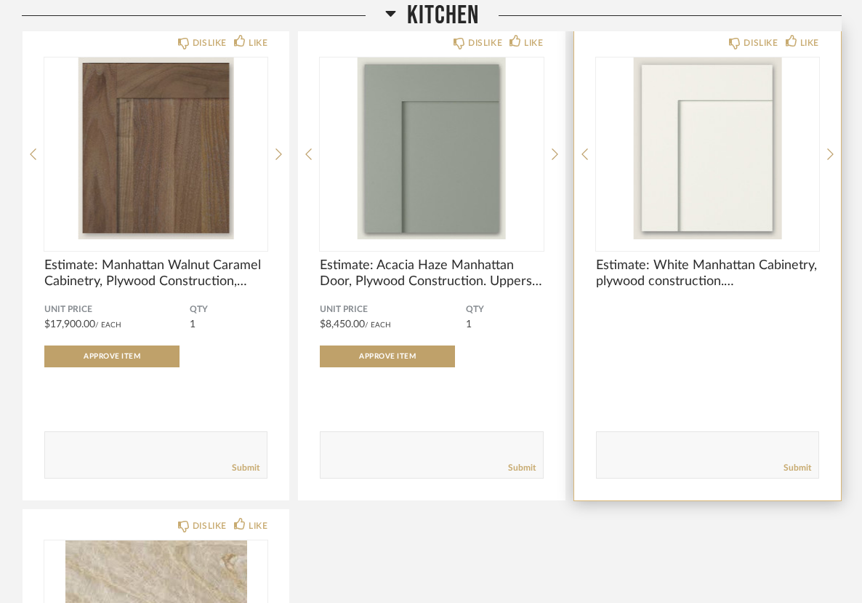
click at [638, 440] on textarea at bounding box center [708, 448] width 222 height 20
type textarea "t"
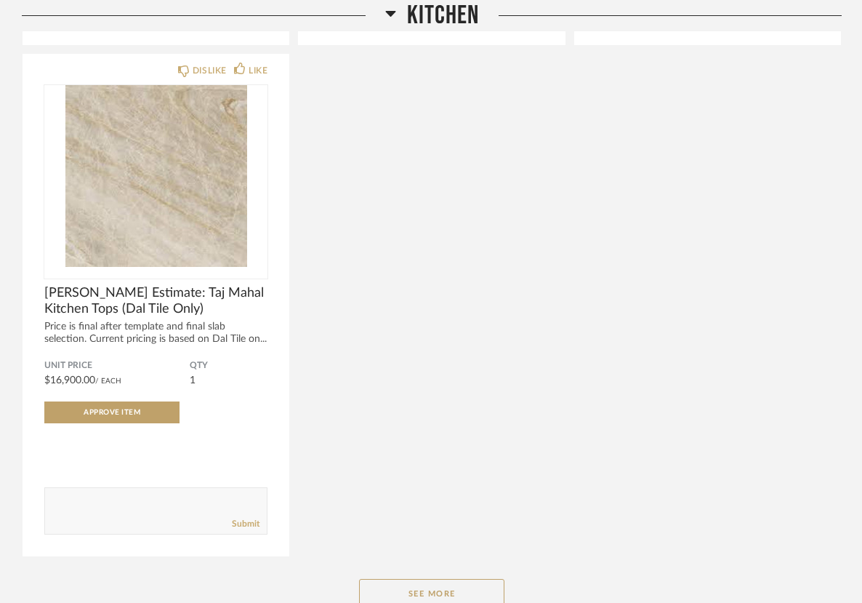
scroll to position [1802, 0]
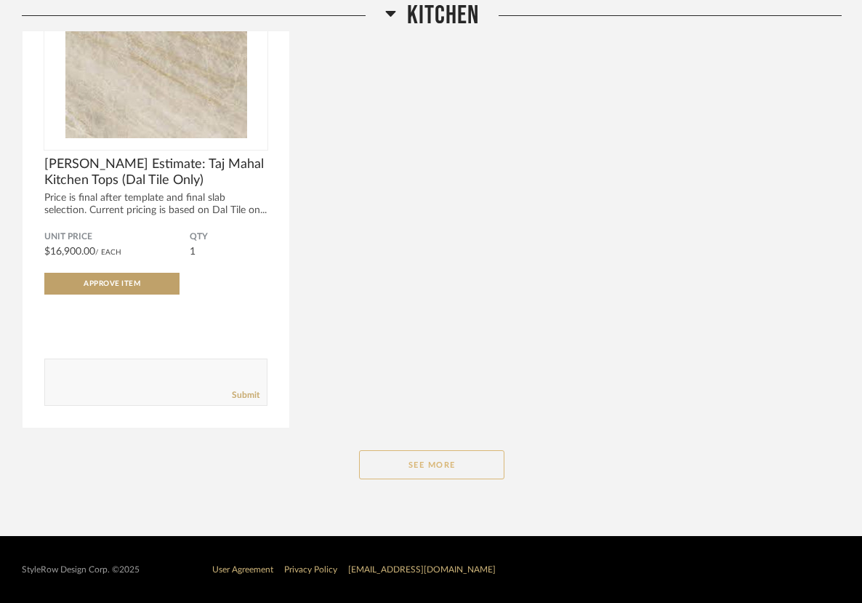
click at [442, 465] on button "See More" at bounding box center [431, 464] width 145 height 29
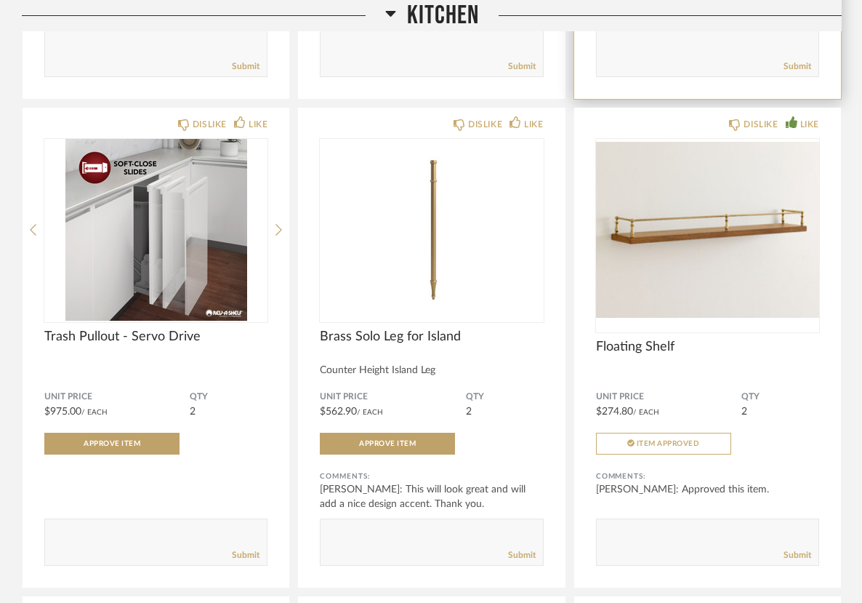
scroll to position [2138, 0]
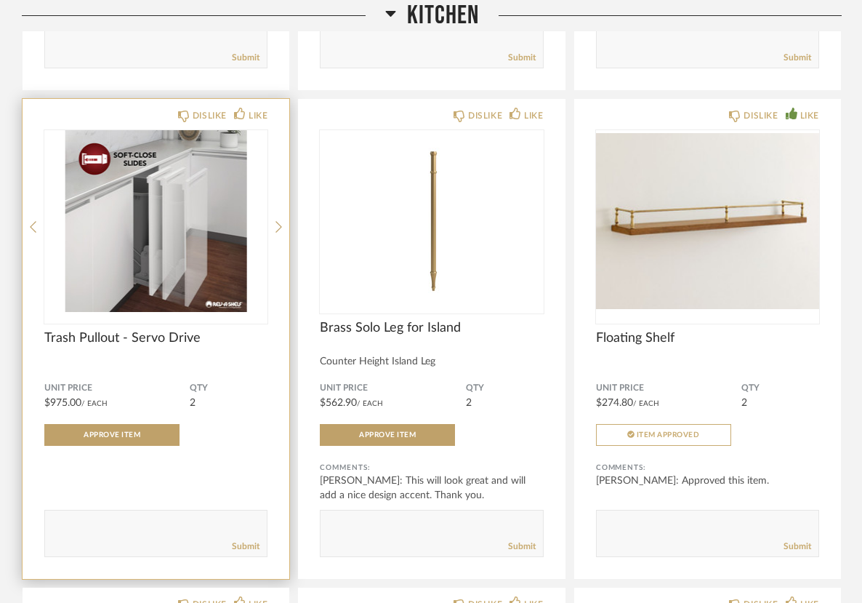
click at [187, 512] on form "Submit" at bounding box center [155, 533] width 223 height 47
click at [177, 527] on textarea at bounding box center [156, 527] width 222 height 20
type textarea "We can just one be a Servo Drive. The one by the Kitchen sink. The one in the b…"
click at [245, 549] on link "Submit" at bounding box center [246, 546] width 28 height 12
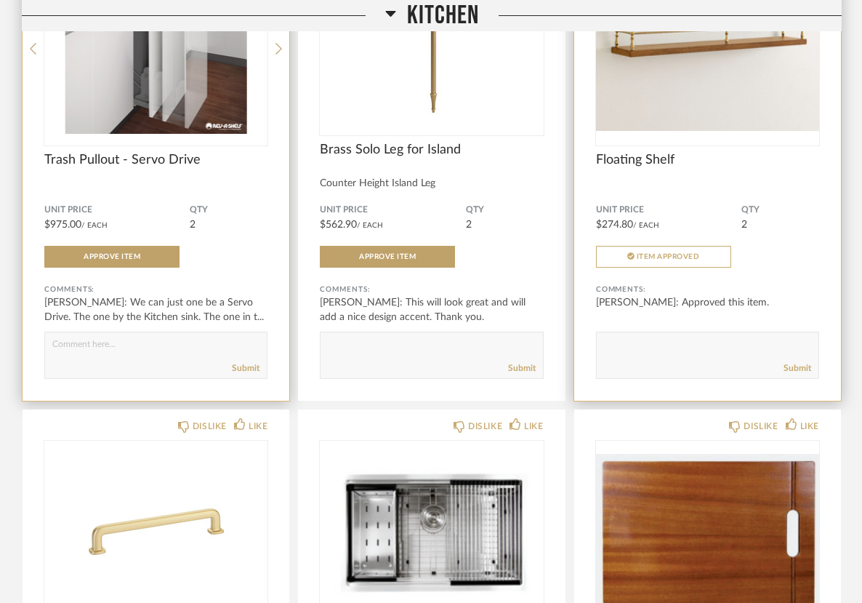
scroll to position [2318, 0]
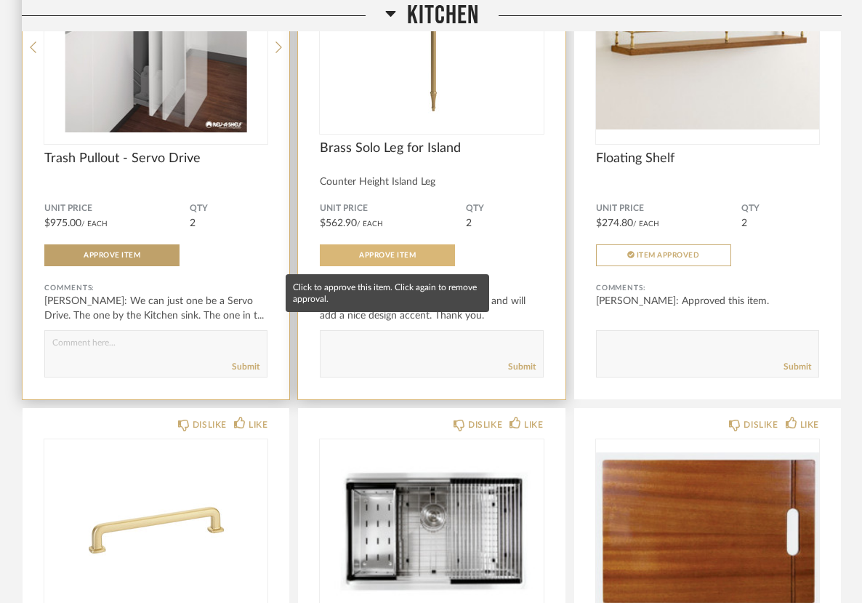
click at [388, 259] on span "Approve Item" at bounding box center [387, 255] width 57 height 7
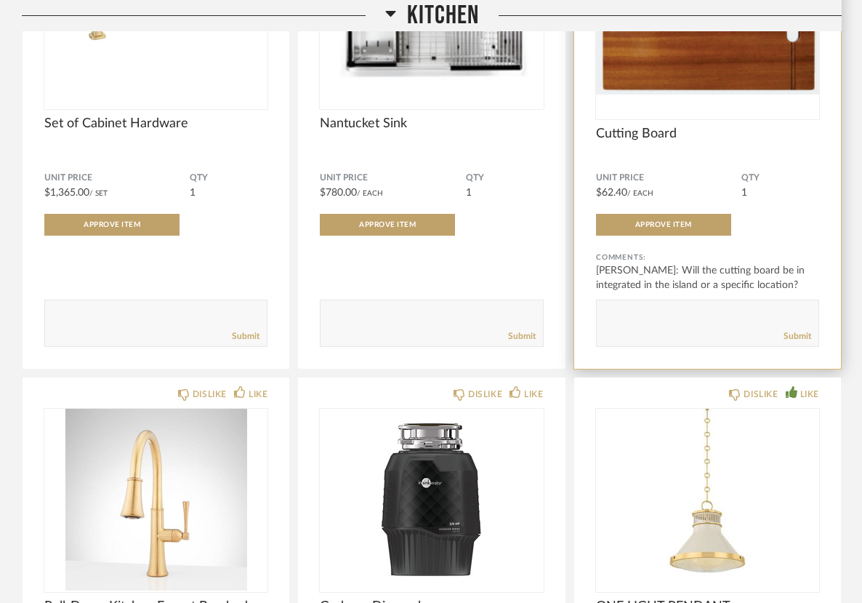
scroll to position [2851, 0]
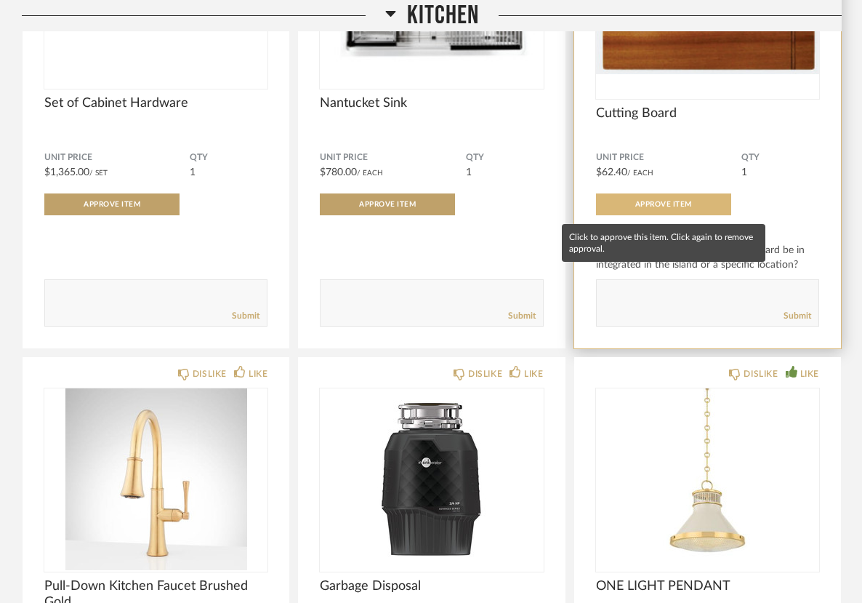
click at [664, 208] on span "Approve Item" at bounding box center [663, 204] width 57 height 7
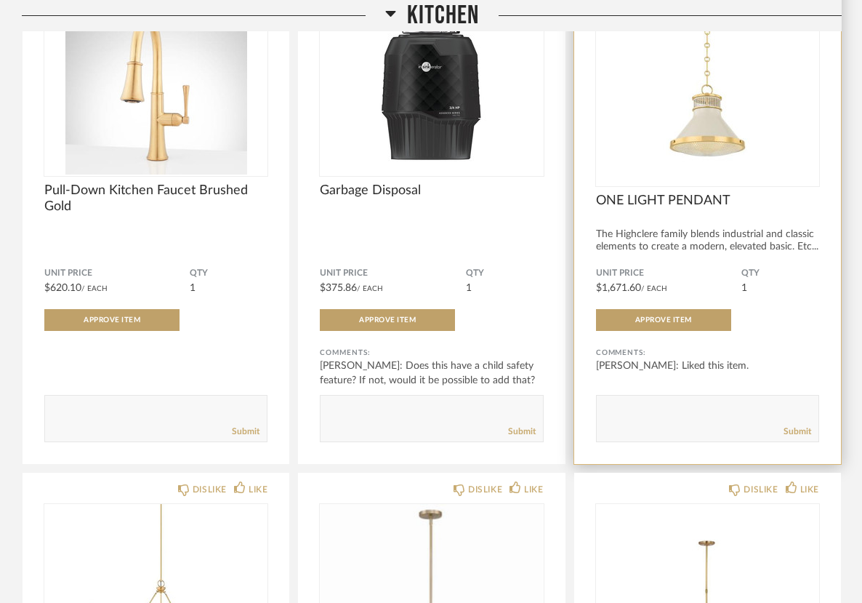
scroll to position [3256, 0]
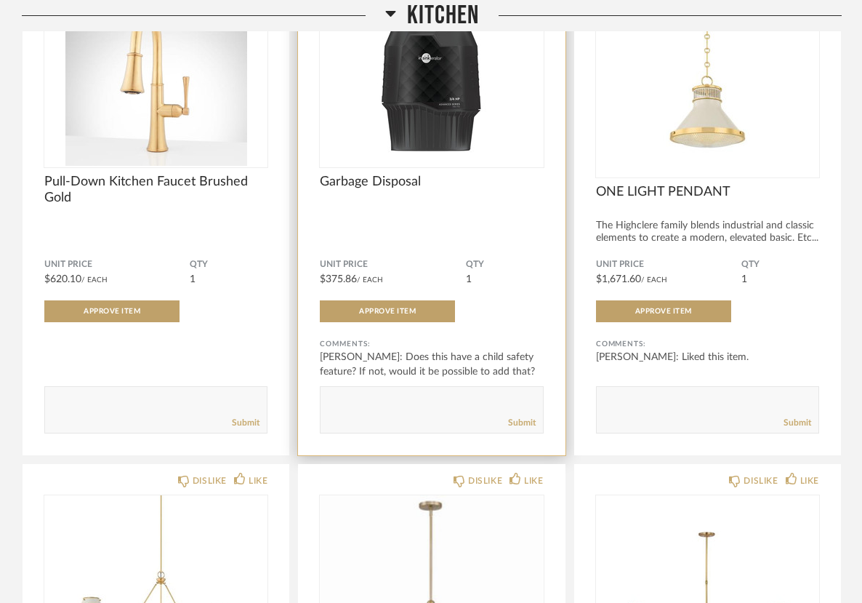
click at [387, 411] on textarea at bounding box center [432, 403] width 222 height 20
type textarea "Is it possible to check whether the garbage disposal in place would work?"
click at [521, 426] on link "Submit" at bounding box center [522, 423] width 28 height 12
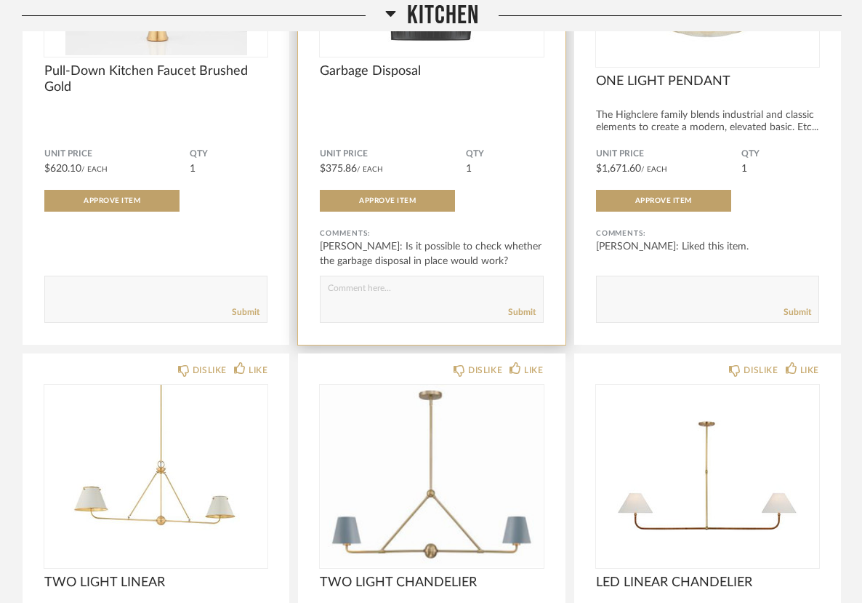
scroll to position [3372, 0]
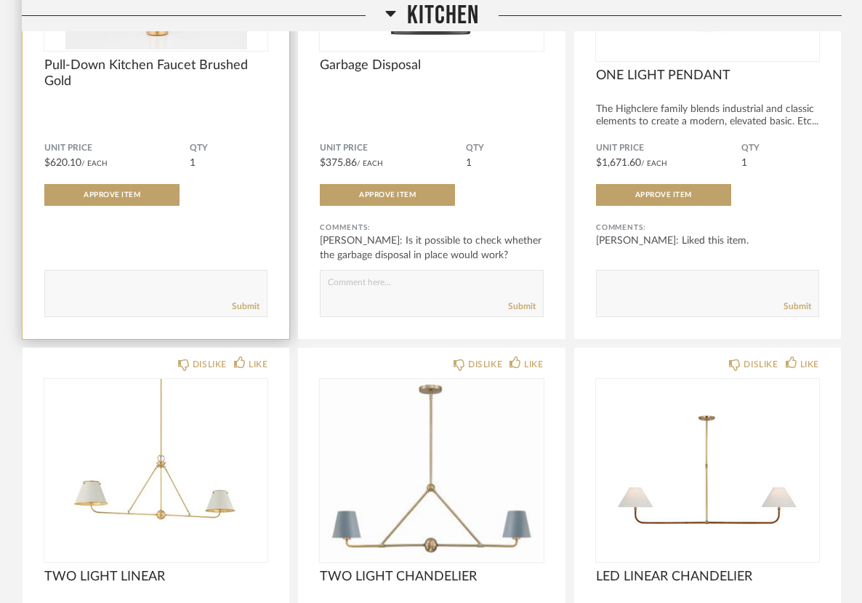
click at [103, 297] on textarea at bounding box center [156, 287] width 222 height 20
type textarea "If we can have this a touch sensor?"
click at [244, 306] on link "Submit" at bounding box center [246, 306] width 28 height 12
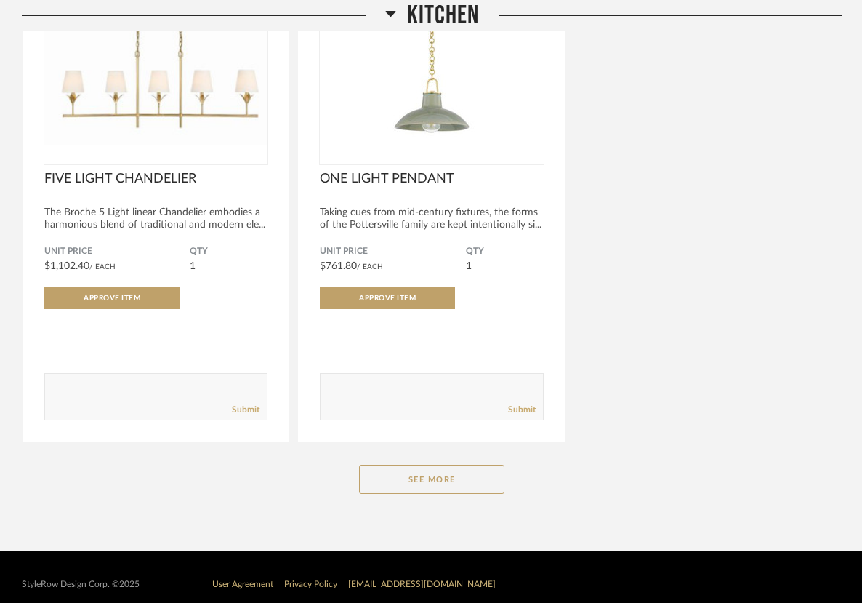
scroll to position [4290, 0]
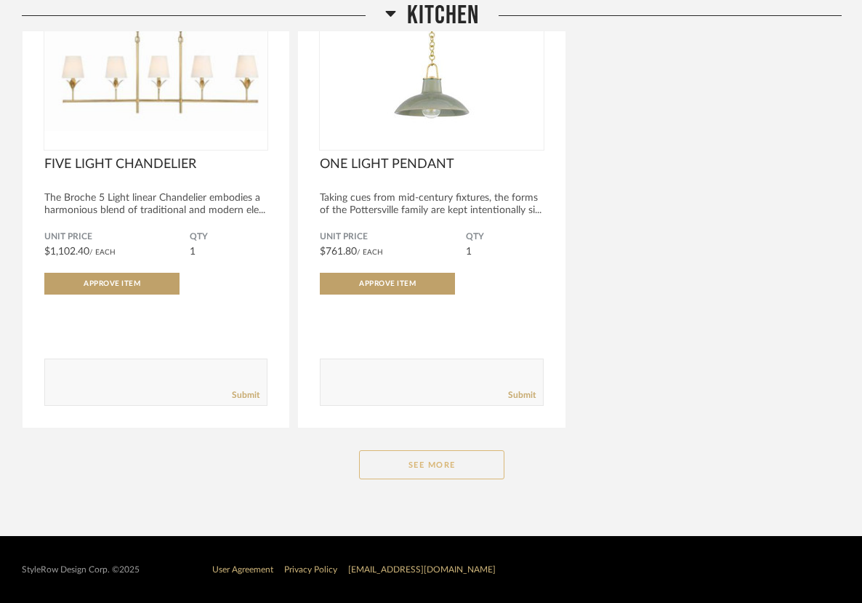
click at [443, 470] on button "See More" at bounding box center [431, 464] width 145 height 29
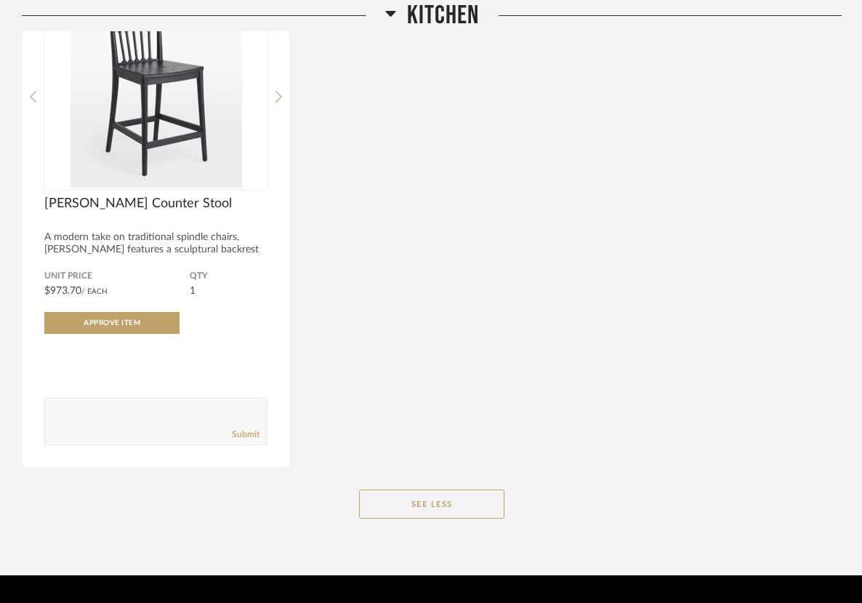
scroll to position [4792, 0]
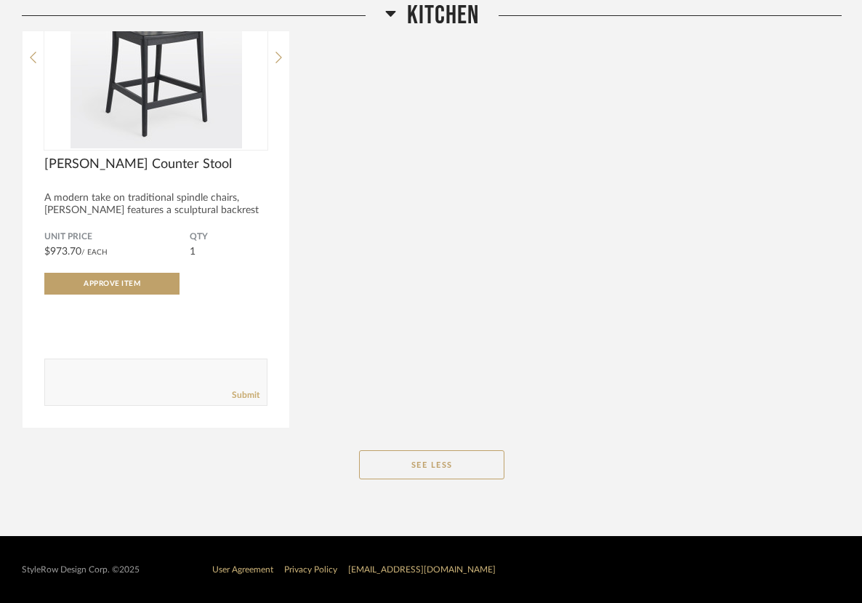
click at [447, 547] on div "StyleRow Design Corp. ©2025 User Agreement Privacy Policy [EMAIL_ADDRESS][DOMAI…" at bounding box center [431, 569] width 862 height 67
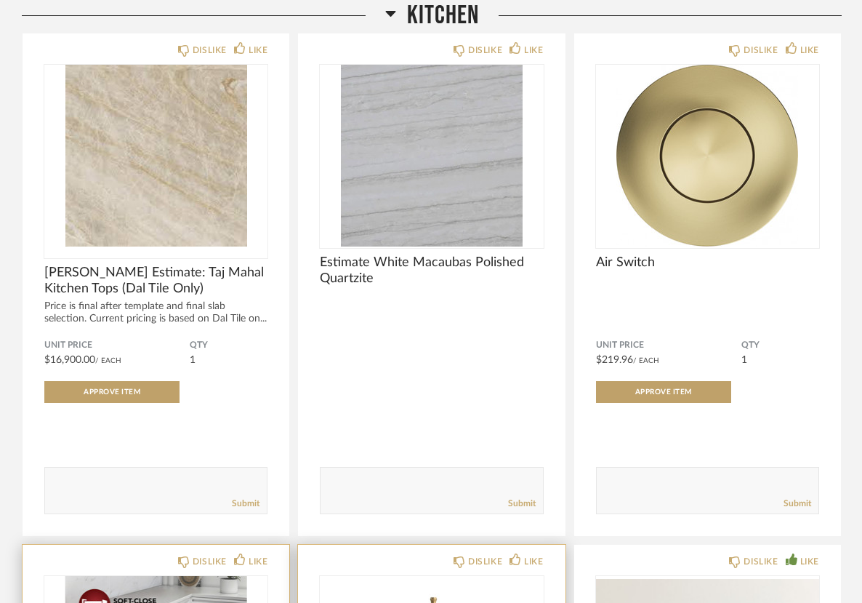
scroll to position [1689, 0]
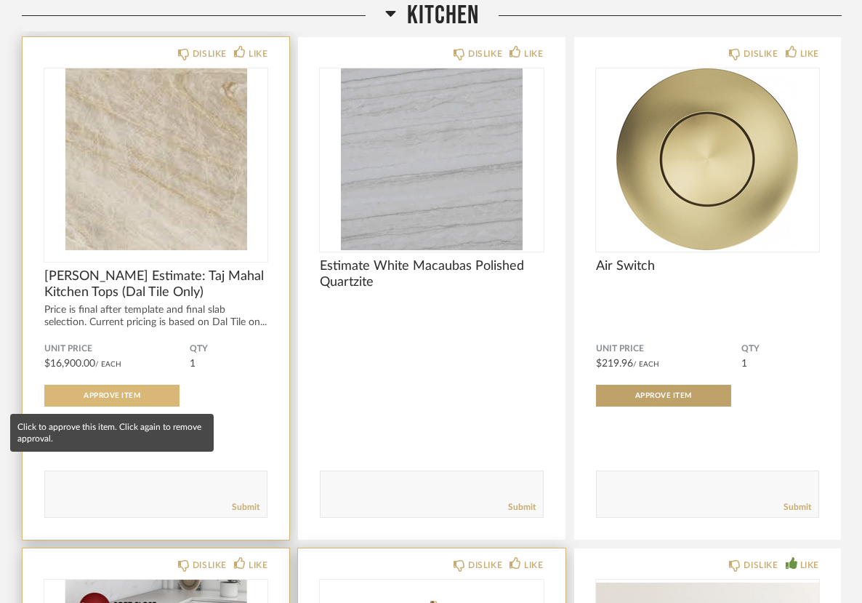
click at [142, 400] on button "Approve Item" at bounding box center [111, 396] width 135 height 22
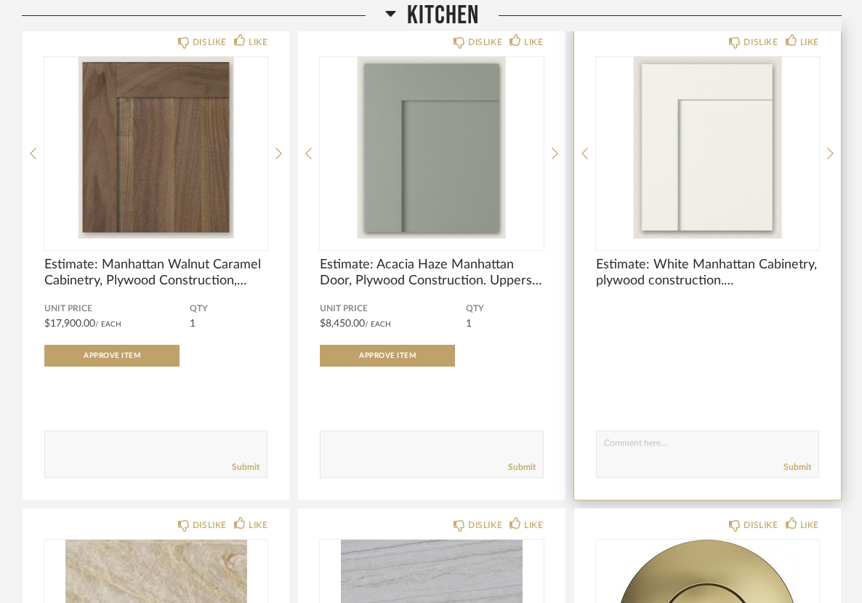
scroll to position [1213, 0]
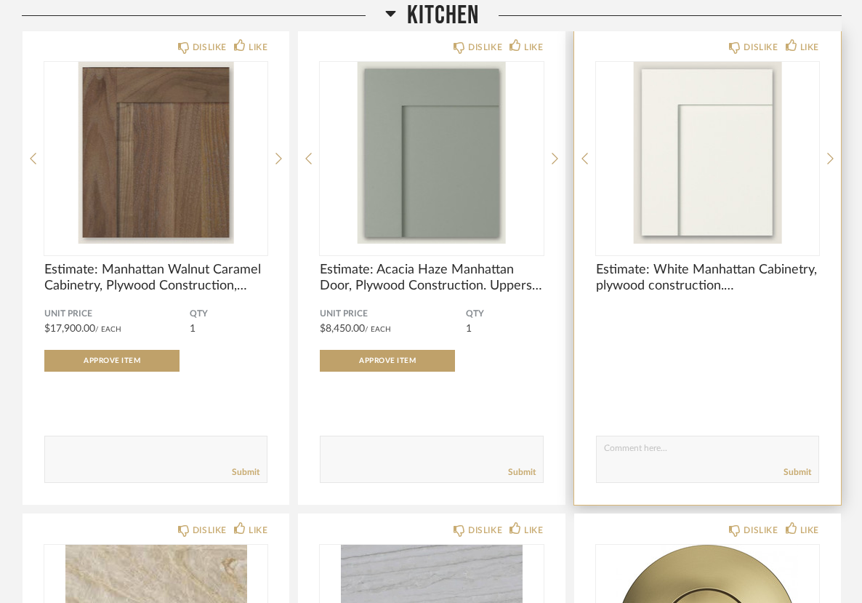
click at [624, 449] on textarea at bounding box center [708, 453] width 222 height 20
click at [718, 450] on textarea at bounding box center [708, 453] width 222 height 20
click at [666, 449] on textarea at bounding box center [708, 453] width 222 height 20
click at [668, 451] on textarea at bounding box center [708, 453] width 222 height 20
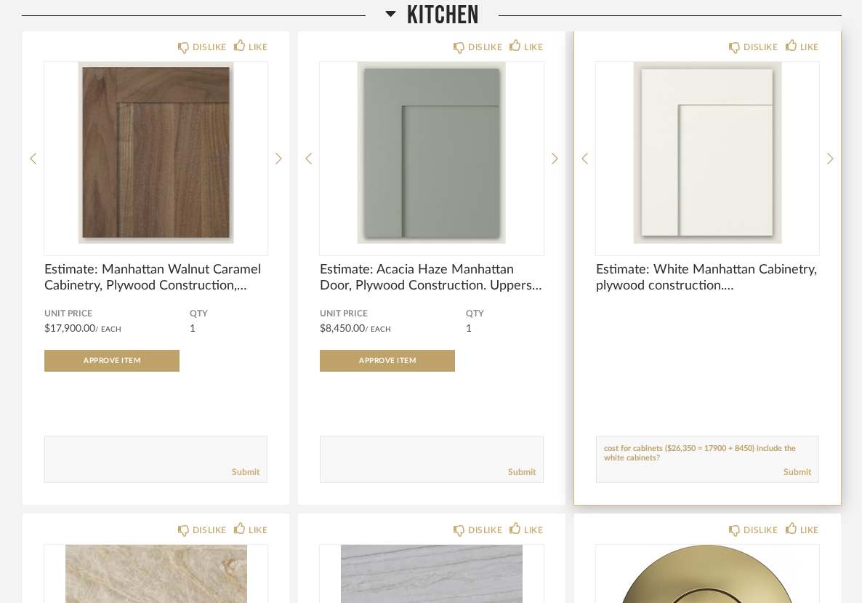
click at [704, 467] on div "Submit" at bounding box center [708, 472] width 222 height 20
click at [787, 451] on textarea at bounding box center [708, 453] width 222 height 20
type textarea "I don't see a price for the white cabinets. Does the total cost for cabinets ($…"
click at [803, 473] on link "Submit" at bounding box center [798, 472] width 28 height 12
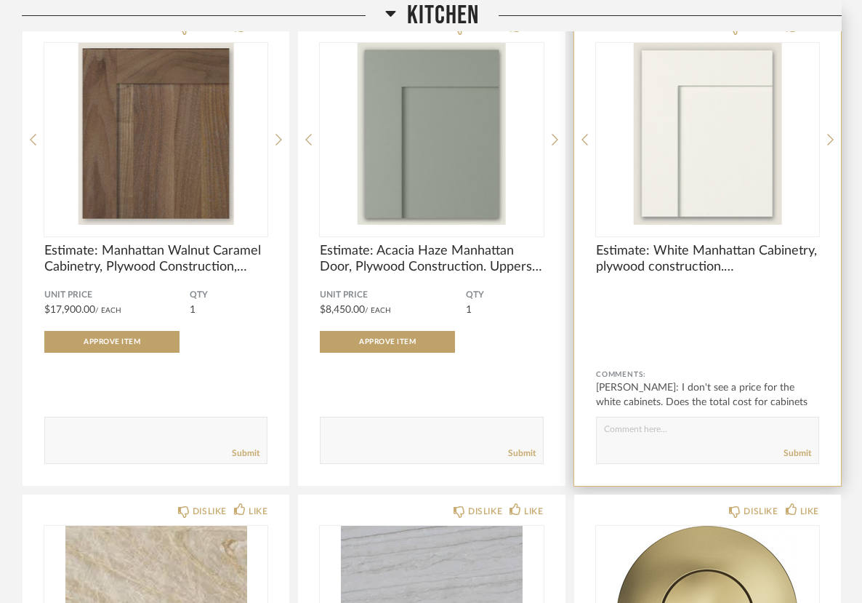
scroll to position [1212, 0]
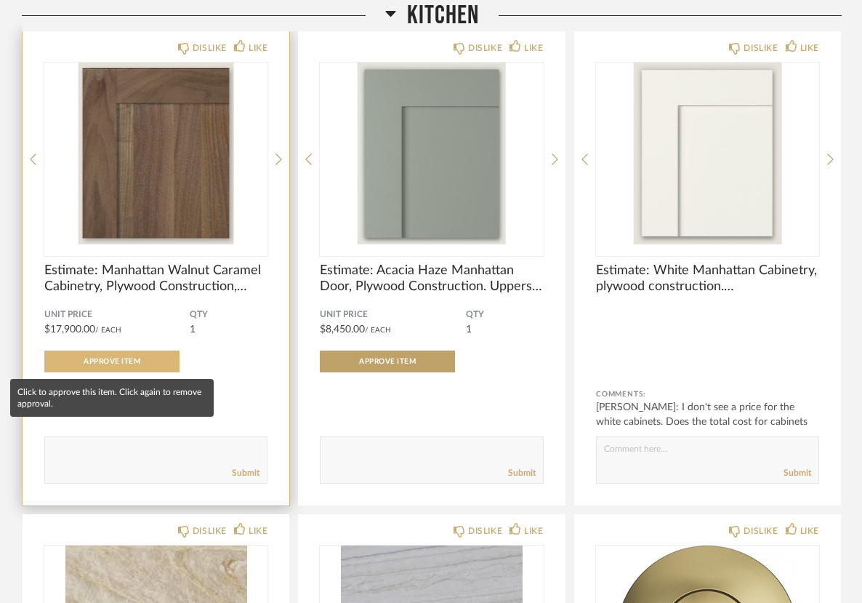
click at [149, 366] on button "Approve Item" at bounding box center [111, 361] width 135 height 22
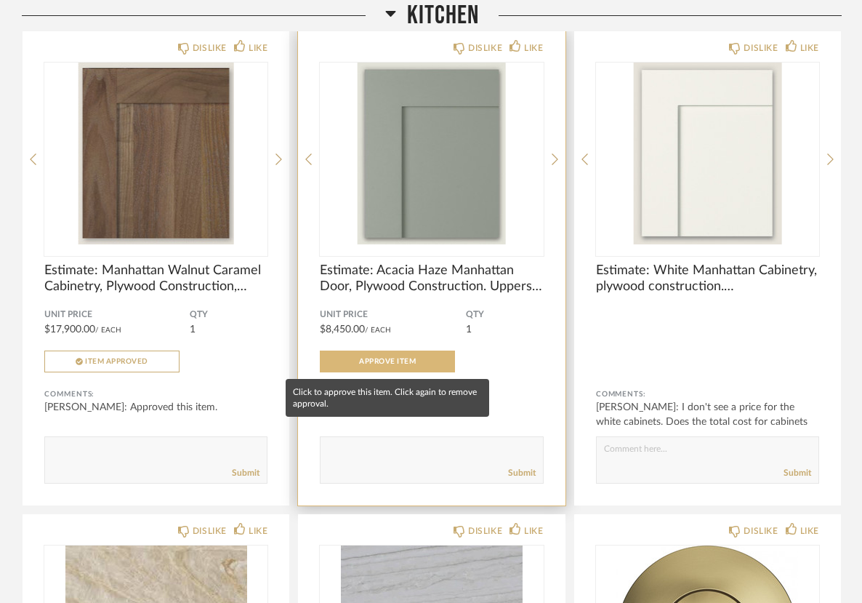
click at [361, 358] on span "Approve Item" at bounding box center [387, 361] width 57 height 7
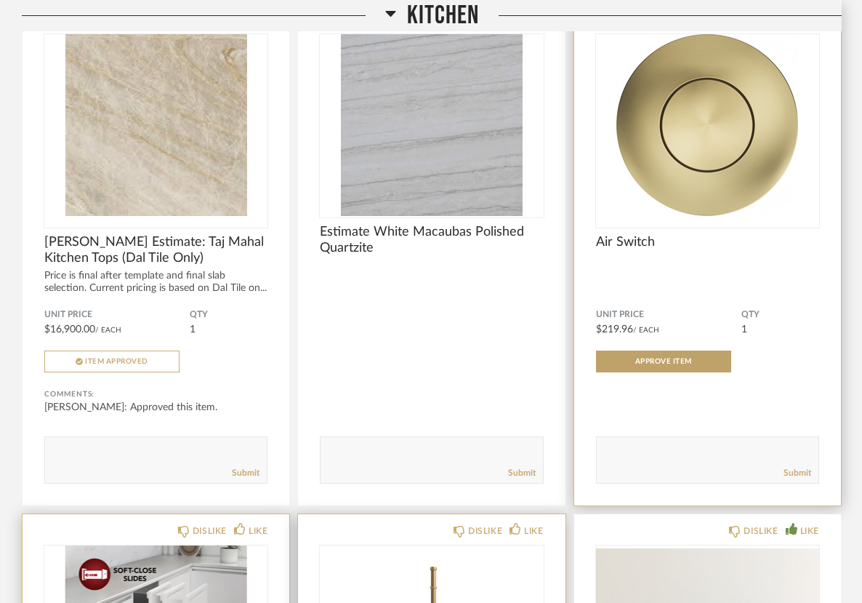
scroll to position [1784, 0]
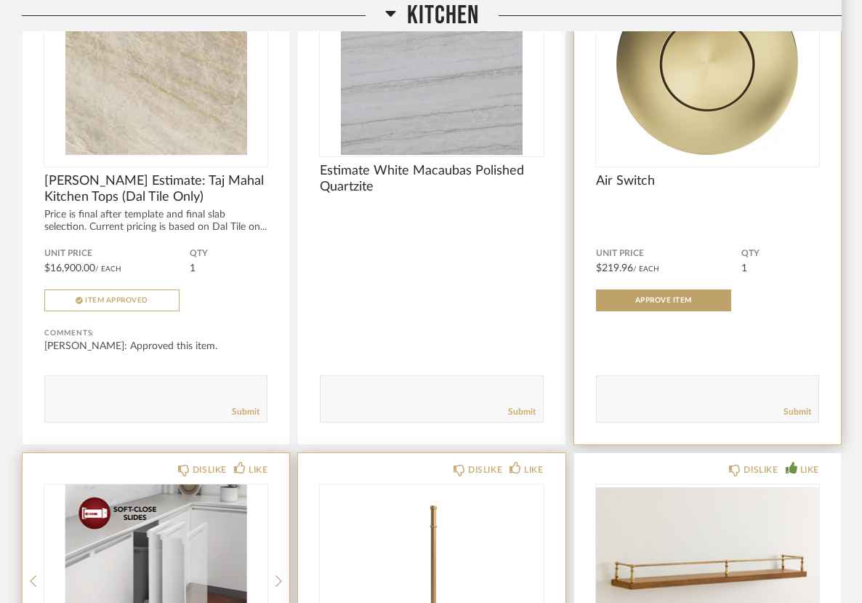
click at [710, 109] on img "0" at bounding box center [707, 64] width 223 height 182
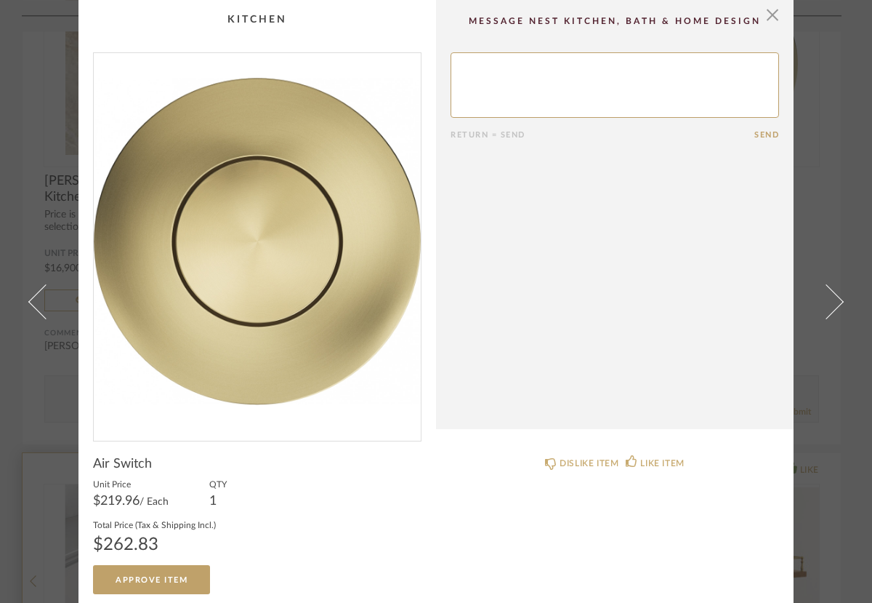
scroll to position [6, 0]
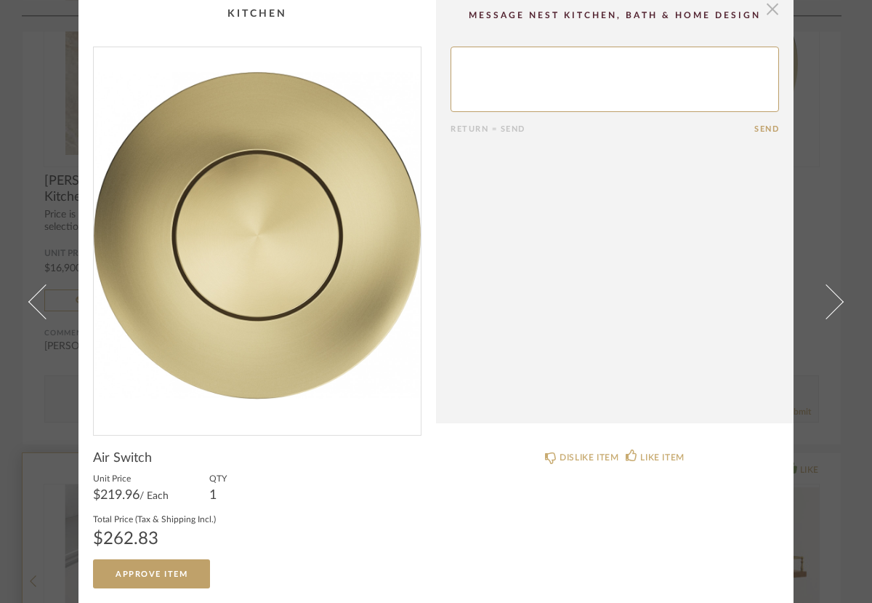
click at [768, 15] on span "button" at bounding box center [772, 8] width 29 height 29
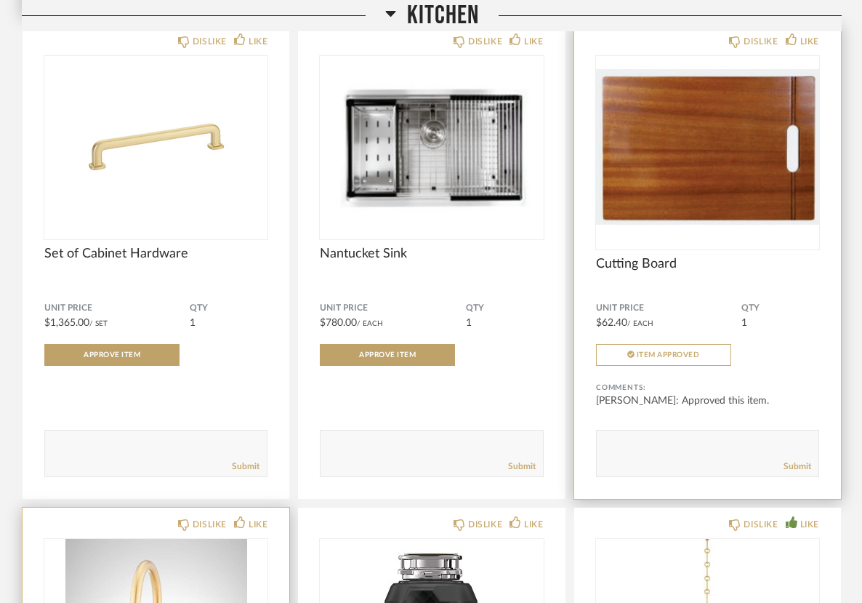
scroll to position [2723, 0]
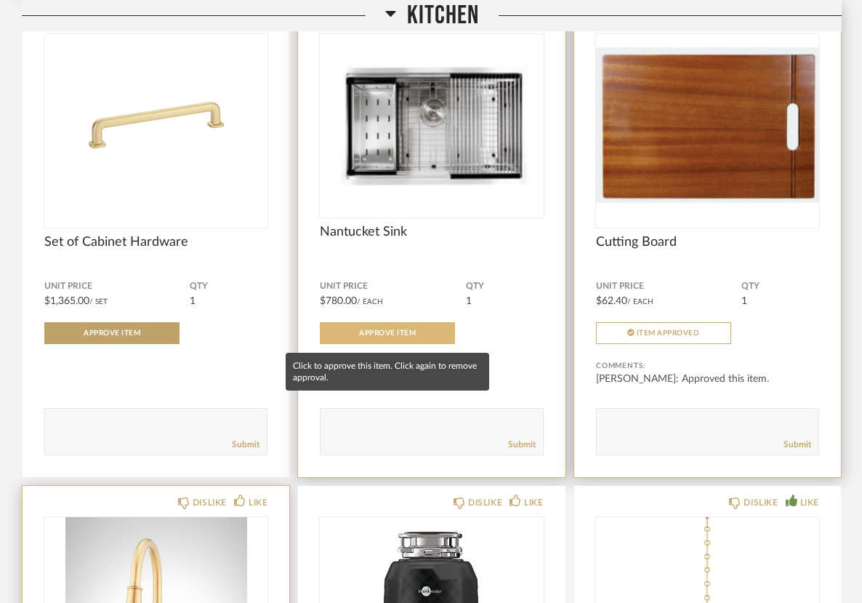
click at [417, 338] on button "Approve Item" at bounding box center [387, 333] width 135 height 22
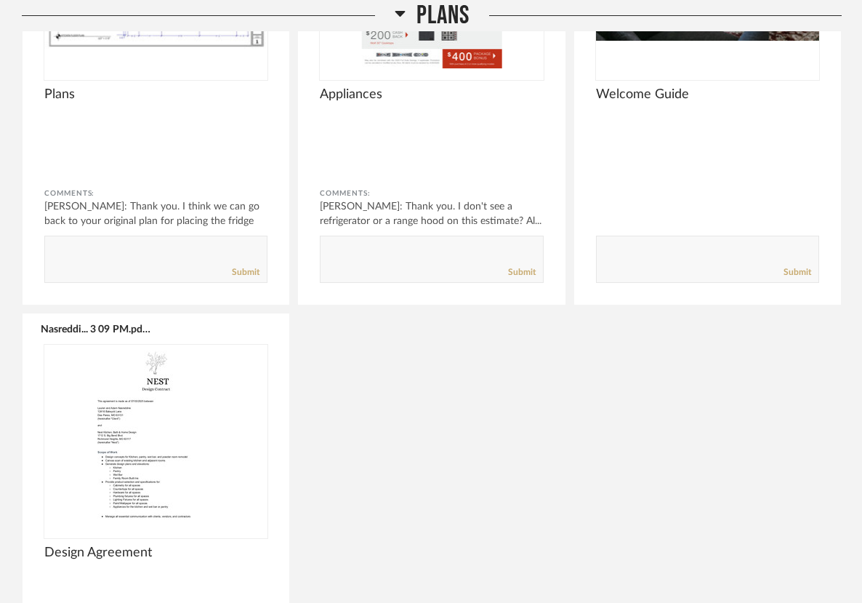
scroll to position [0, 0]
